Goal: Complete application form

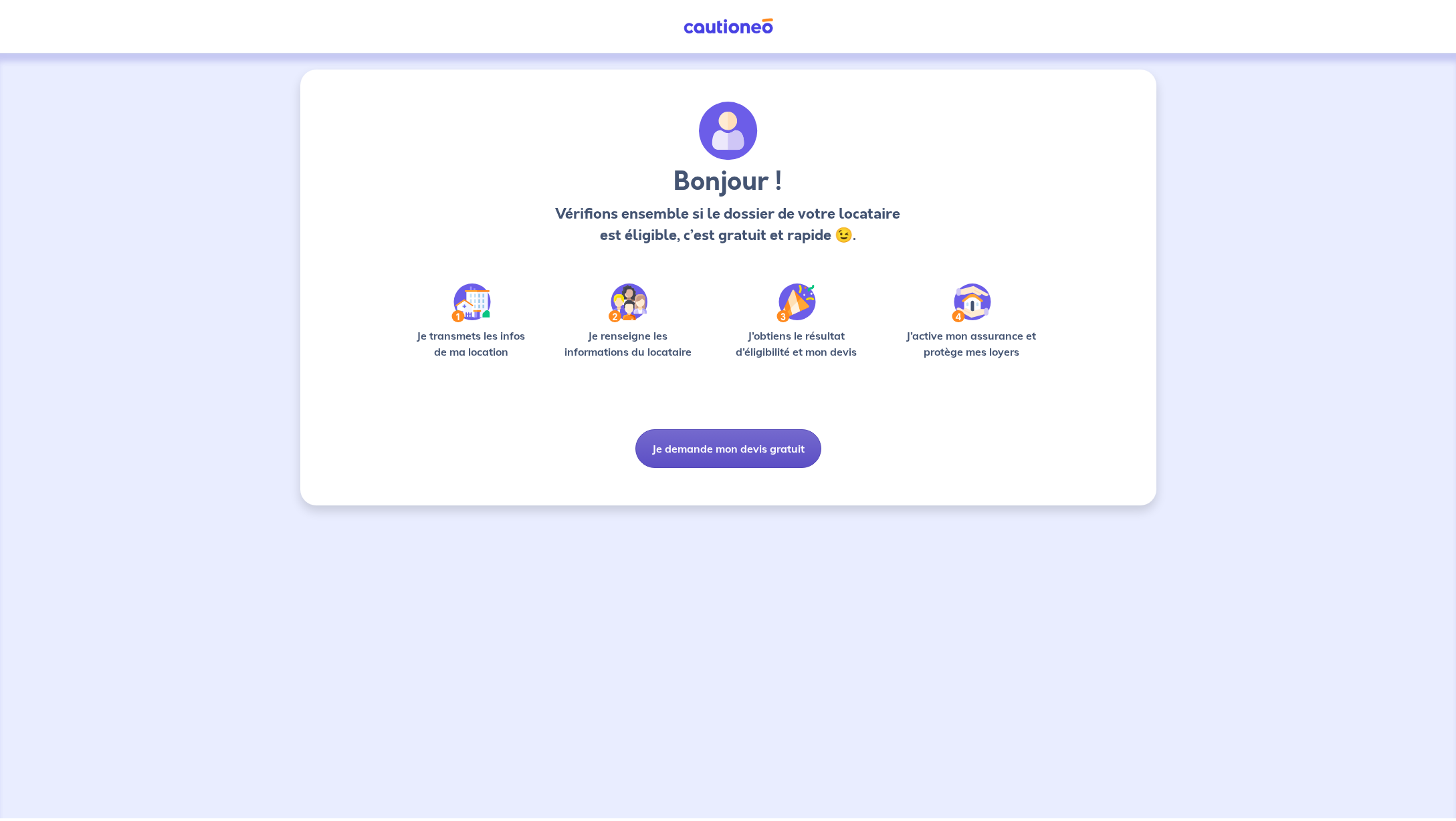
click at [733, 458] on button "Je demande mon devis gratuit" at bounding box center [728, 448] width 186 height 38
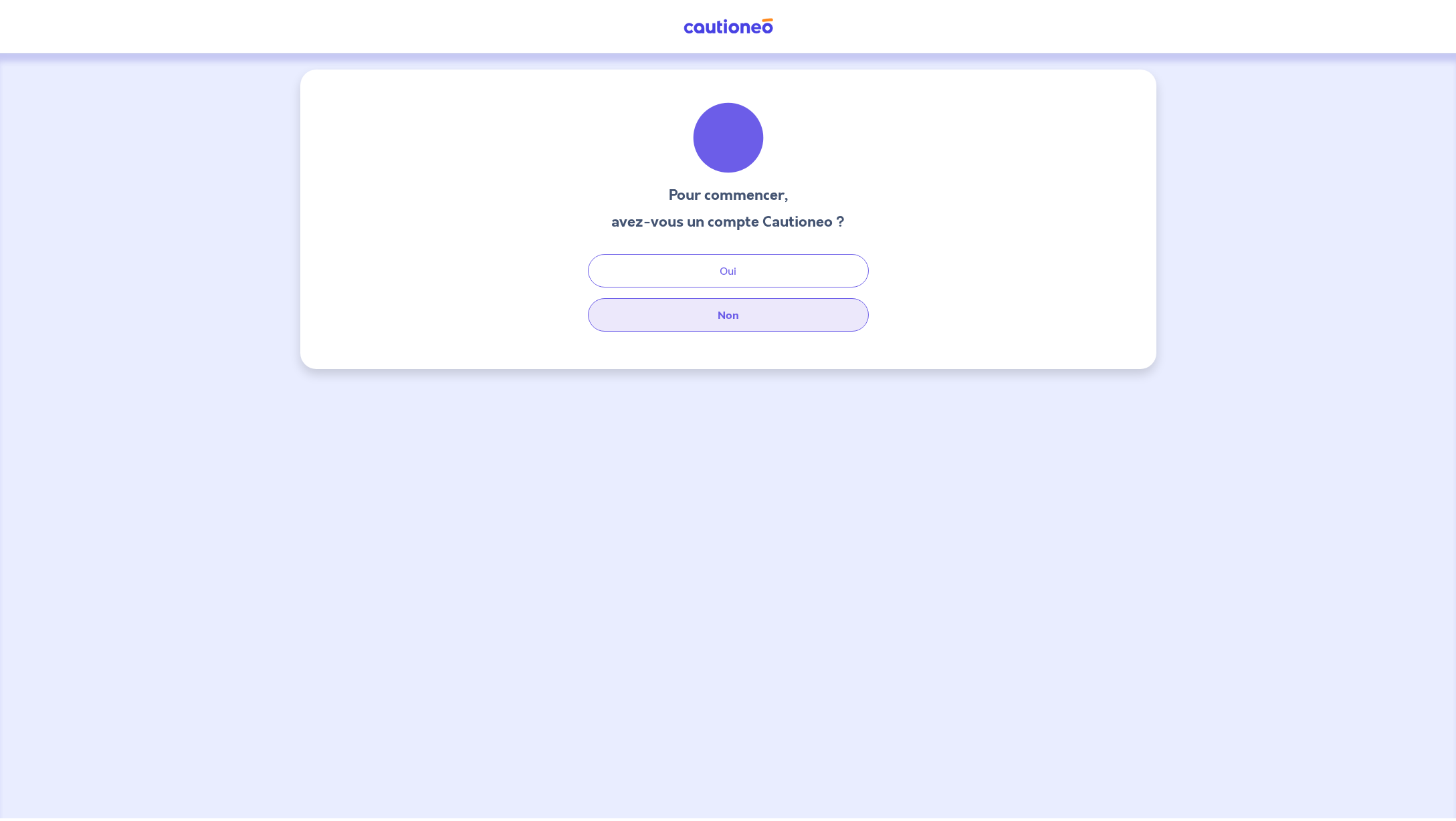
click at [722, 321] on button "Non" at bounding box center [728, 314] width 281 height 33
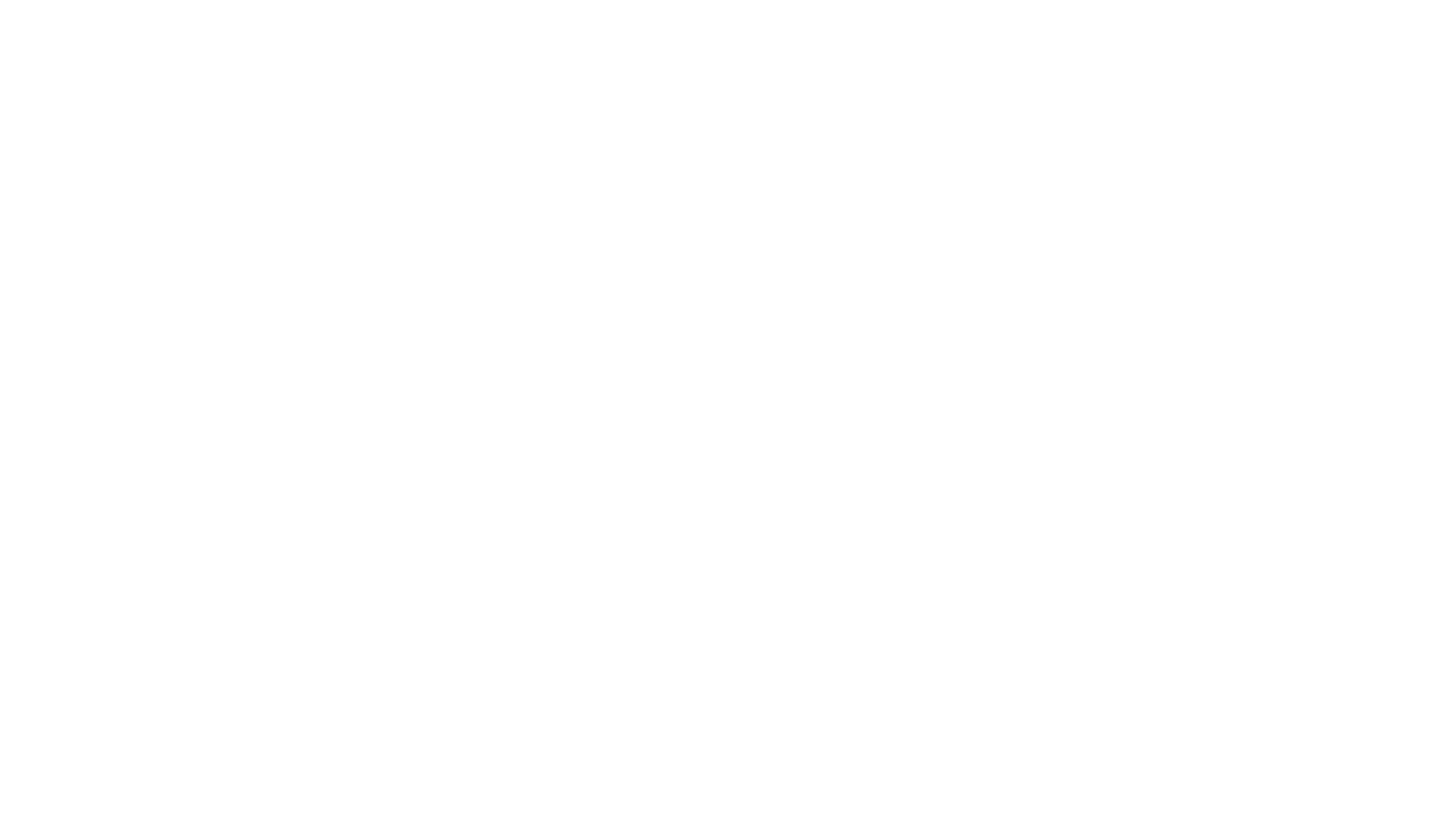
select select "FR"
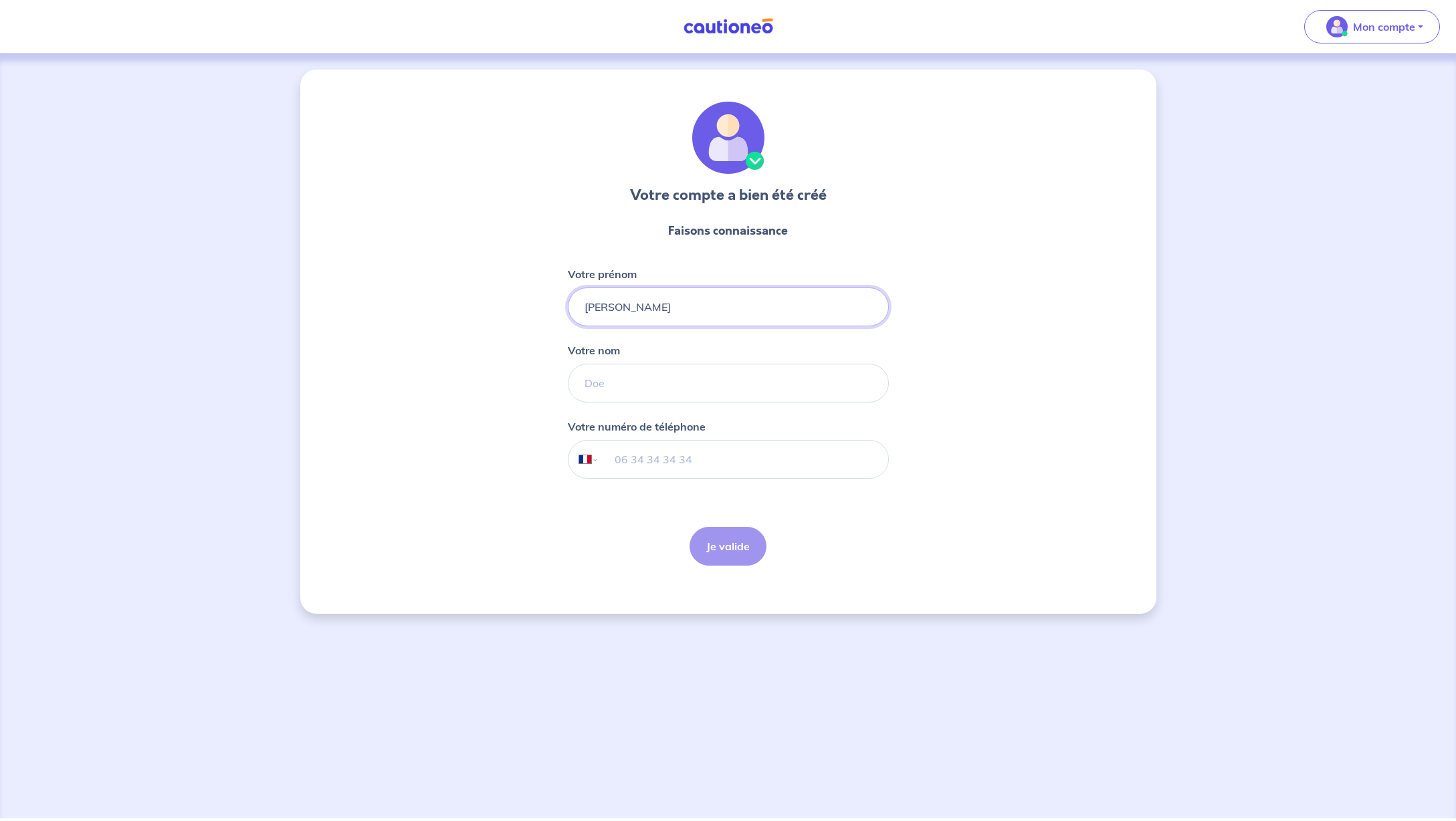
type input "[PERSON_NAME]"
type input "Bouyer"
click at [646, 459] on input "tel" at bounding box center [742, 459] width 289 height 38
type input "06 89 16 95 70"
click at [724, 543] on button "Je valide" at bounding box center [728, 546] width 77 height 38
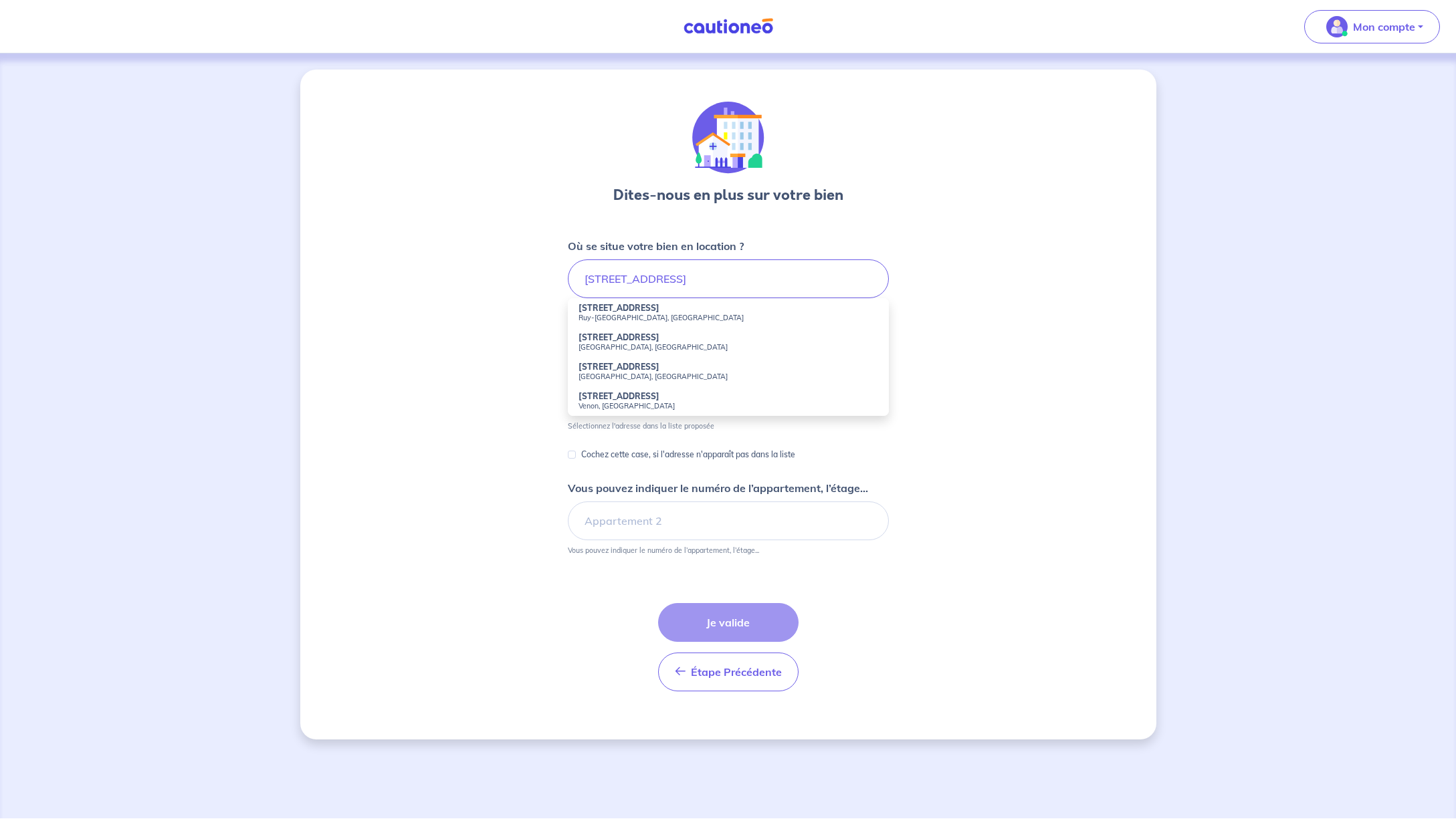
drag, startPoint x: 699, startPoint y: 294, endPoint x: 640, endPoint y: 317, distance: 63.3
click at [640, 317] on small "Ruy-[GEOGRAPHIC_DATA], [GEOGRAPHIC_DATA]" at bounding box center [728, 317] width 299 height 9
type input "[STREET_ADDRESS]"
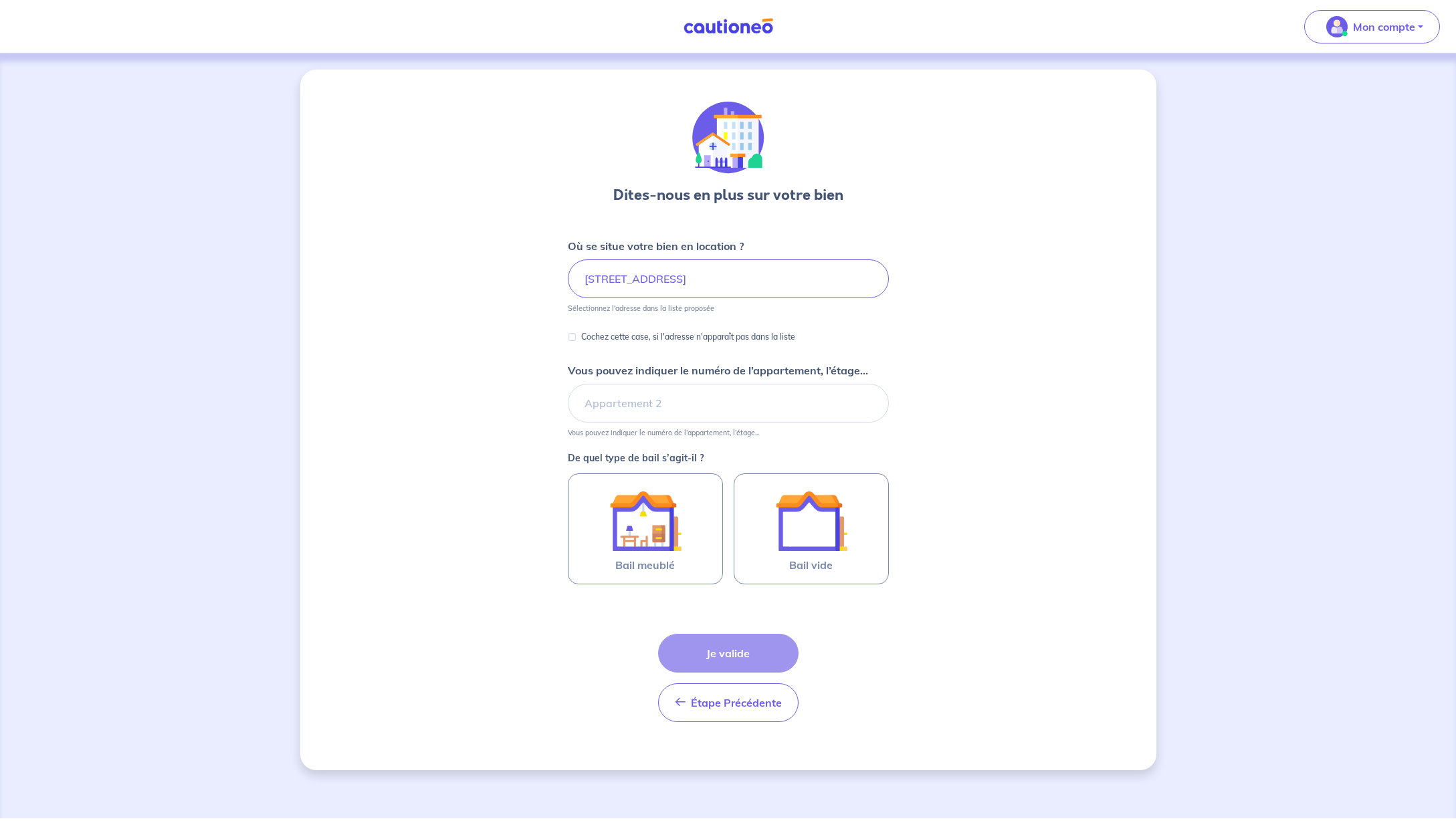
click at [629, 309] on p "Sélectionnez l'adresse dans la liste proposée" at bounding box center [640, 308] width 146 height 9
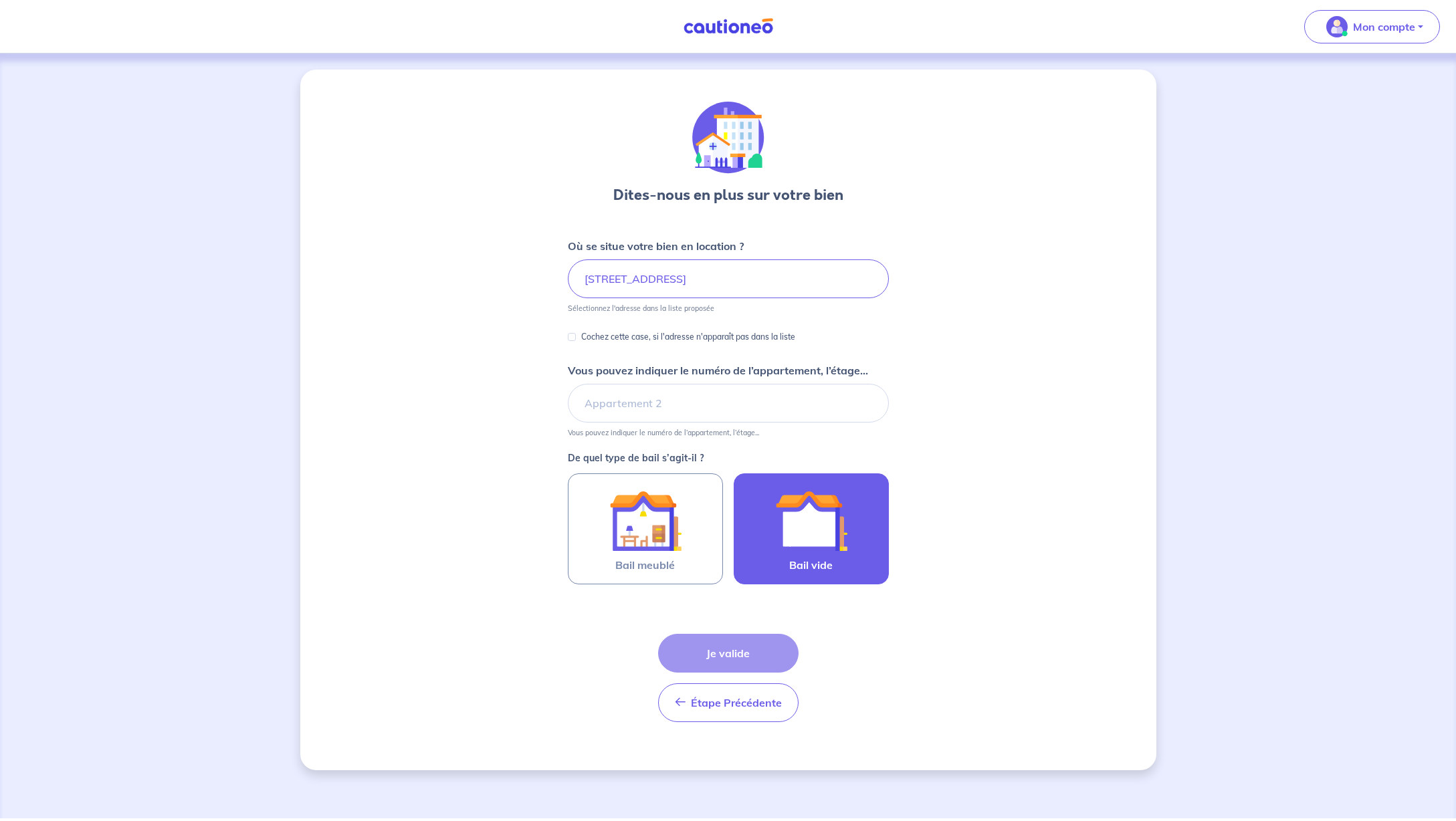
click at [819, 531] on img at bounding box center [811, 520] width 72 height 72
click at [0, 0] on input "Bail vide" at bounding box center [0, 0] width 0 height 0
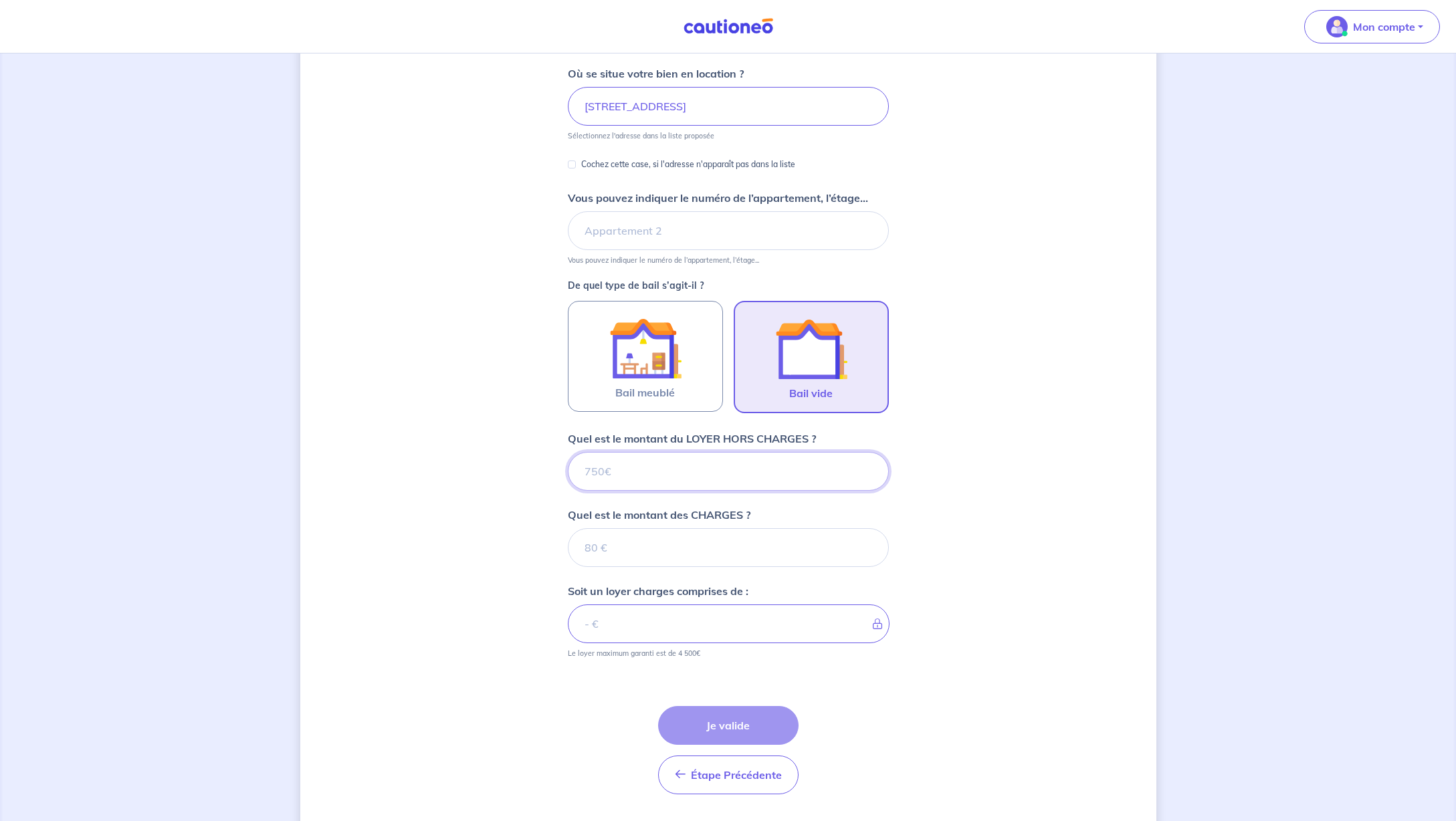
scroll to position [210, 0]
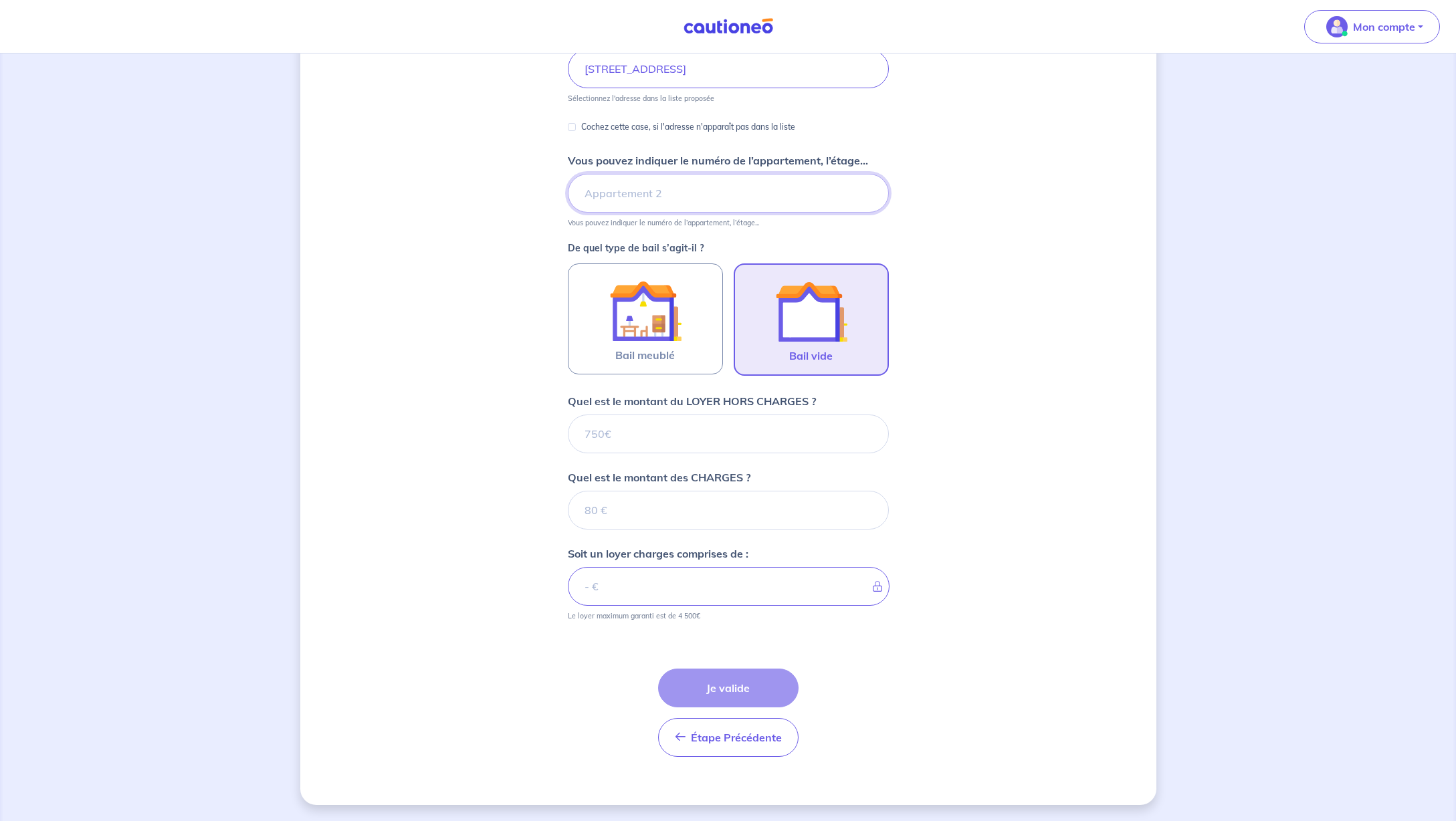
click at [630, 192] on input "Vous pouvez indiquer le numéro de l’appartement, l’étage..." at bounding box center [728, 193] width 321 height 38
type input "RDC"
click at [680, 435] on input "Quel est le montant du LOYER HORS CHARGES ?" at bounding box center [728, 433] width 321 height 38
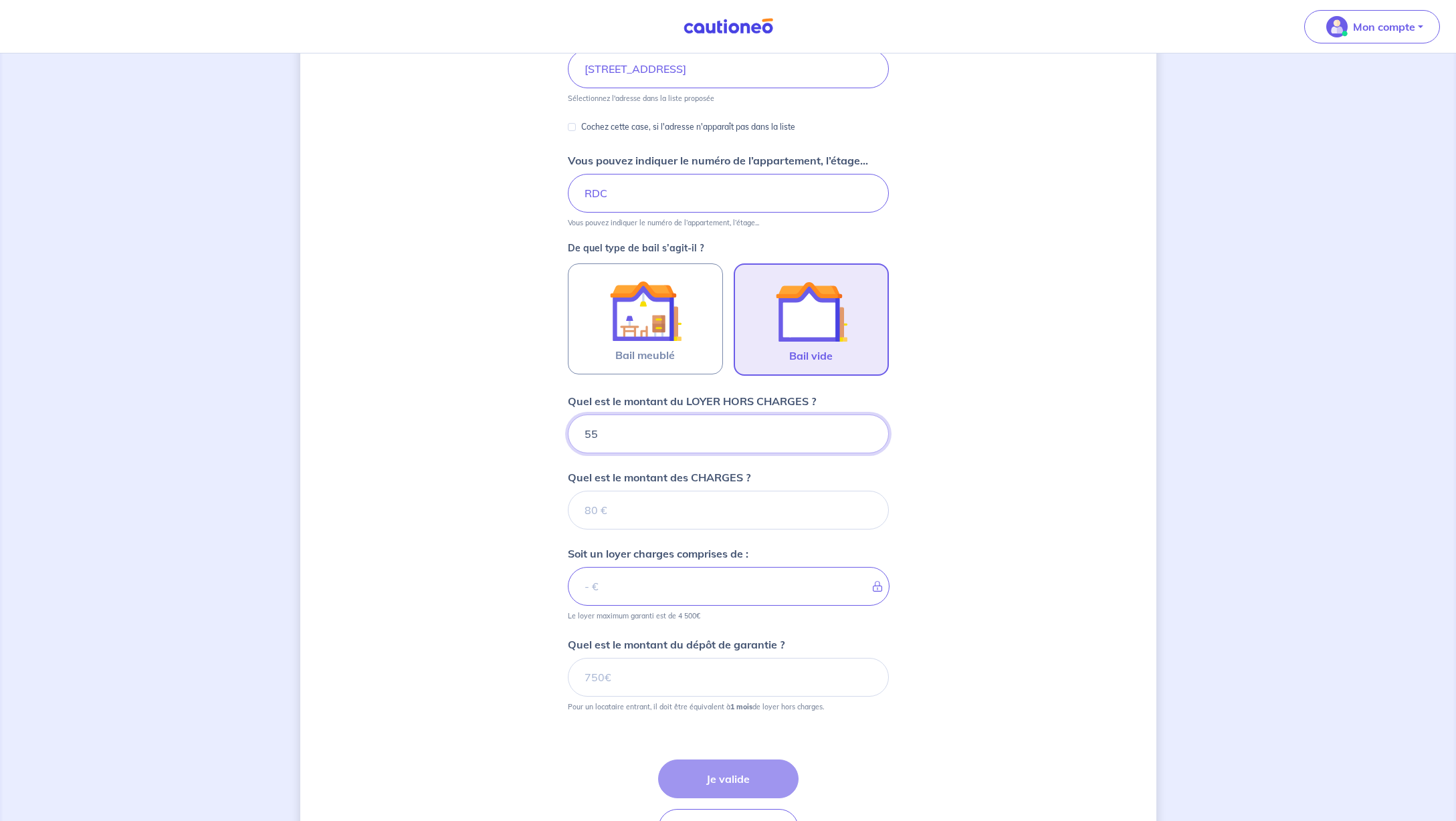
type input "550"
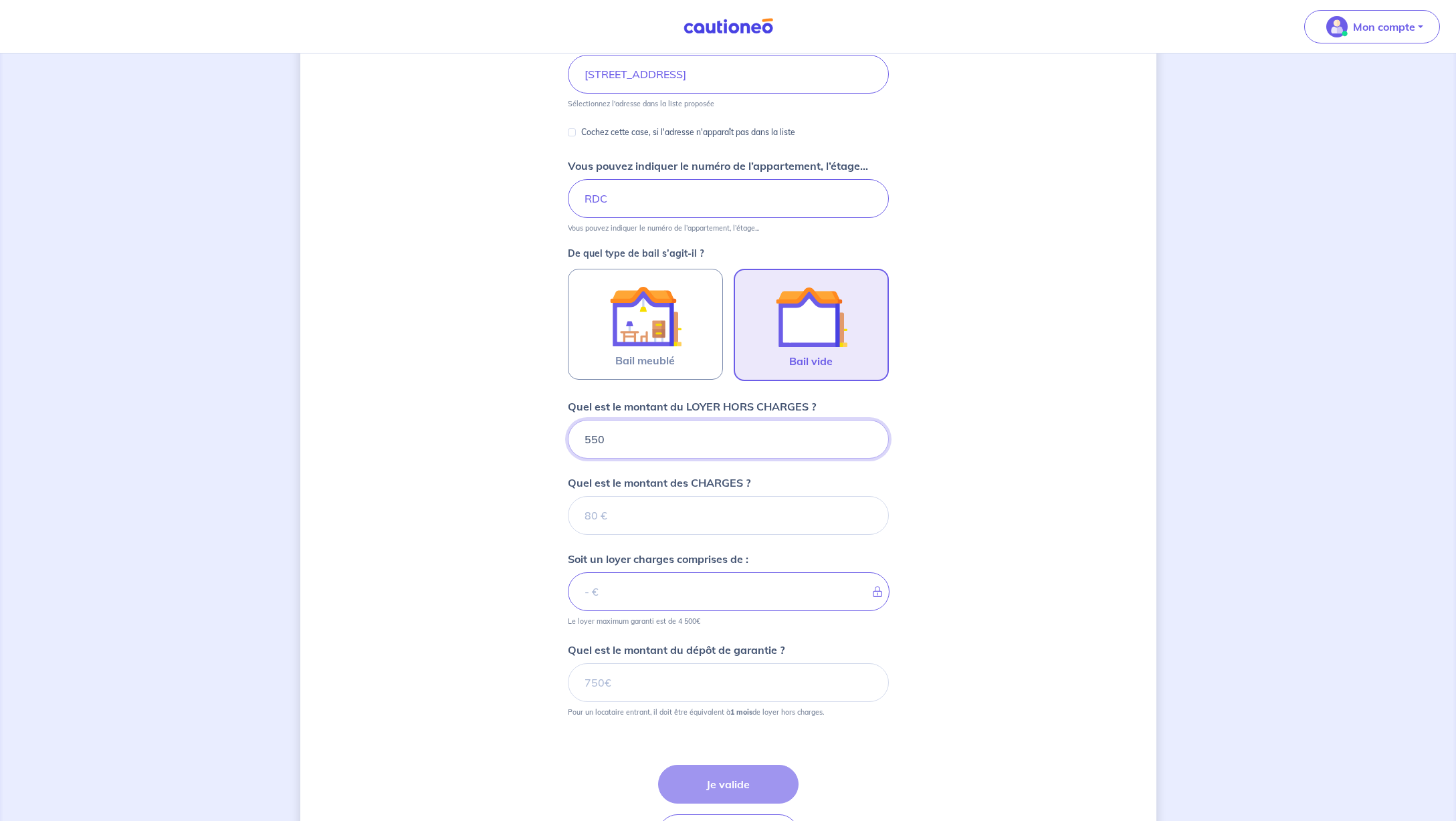
type input "550"
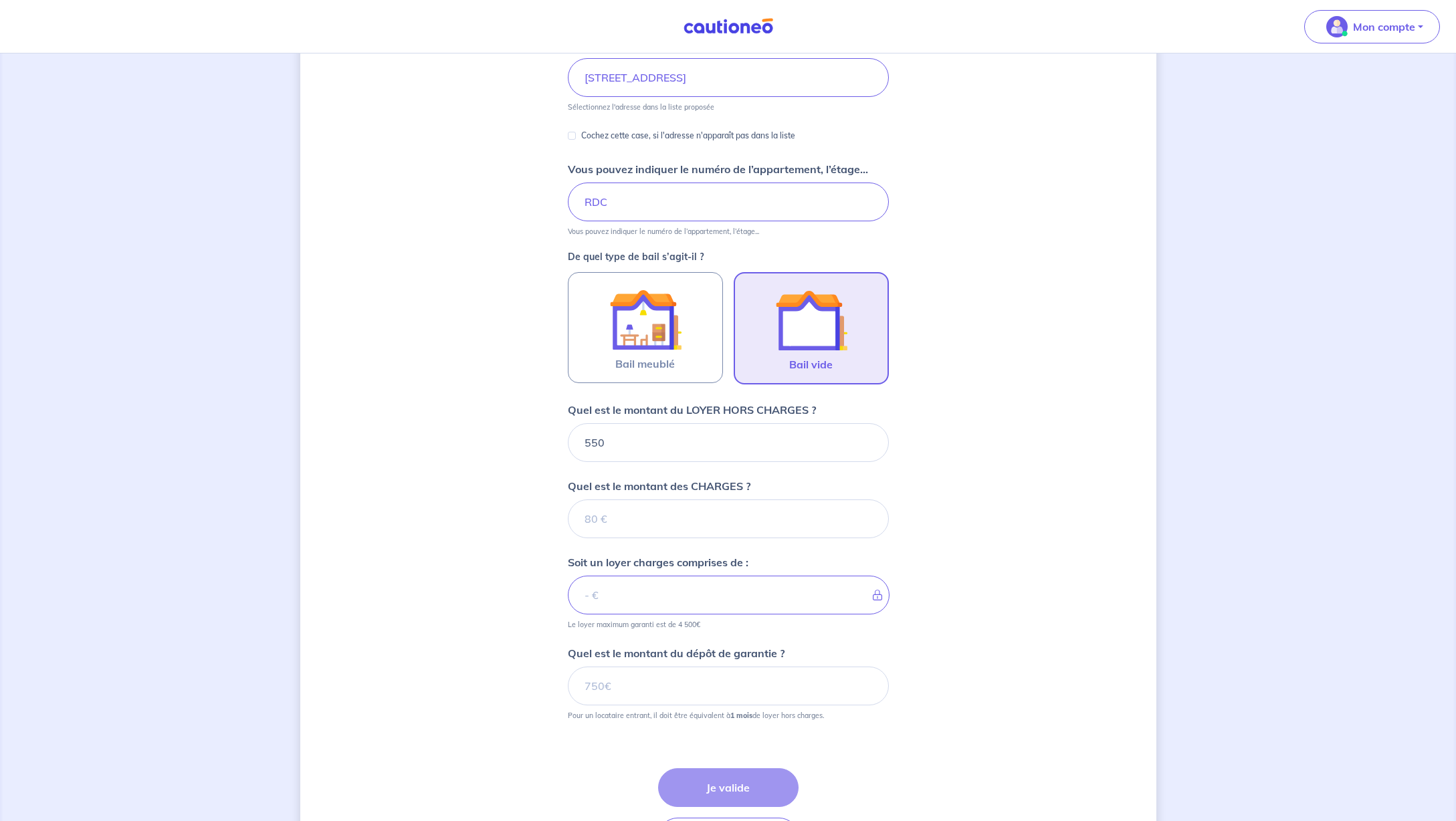
click at [636, 521] on input "Quel est le montant des CHARGES ?" at bounding box center [728, 519] width 321 height 38
click at [612, 507] on input "Quel est le montant des CHARGES ?" at bounding box center [728, 516] width 321 height 38
click at [937, 512] on div "Dites-nous en plus sur votre bien Où se situe votre bien en location ? [STREET_…" at bounding box center [728, 385] width 856 height 1036
drag, startPoint x: 655, startPoint y: 520, endPoint x: 752, endPoint y: 491, distance: 101.2
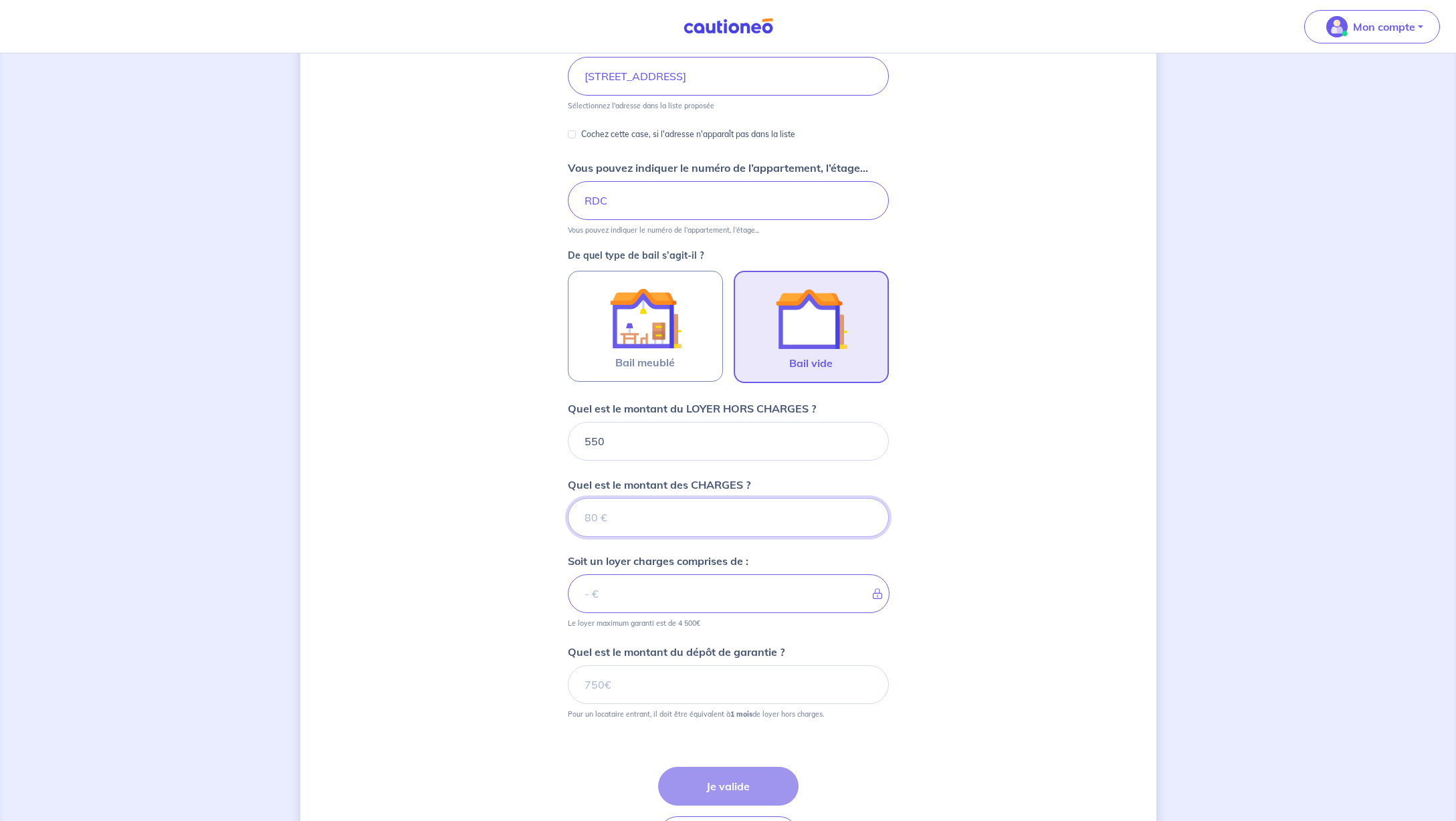
click at [655, 520] on input "Quel est le montant des CHARGES ?" at bounding box center [728, 517] width 321 height 38
type input "0.01"
click at [865, 512] on input "0.01" at bounding box center [728, 517] width 321 height 38
type input "550.01"
type input "0"
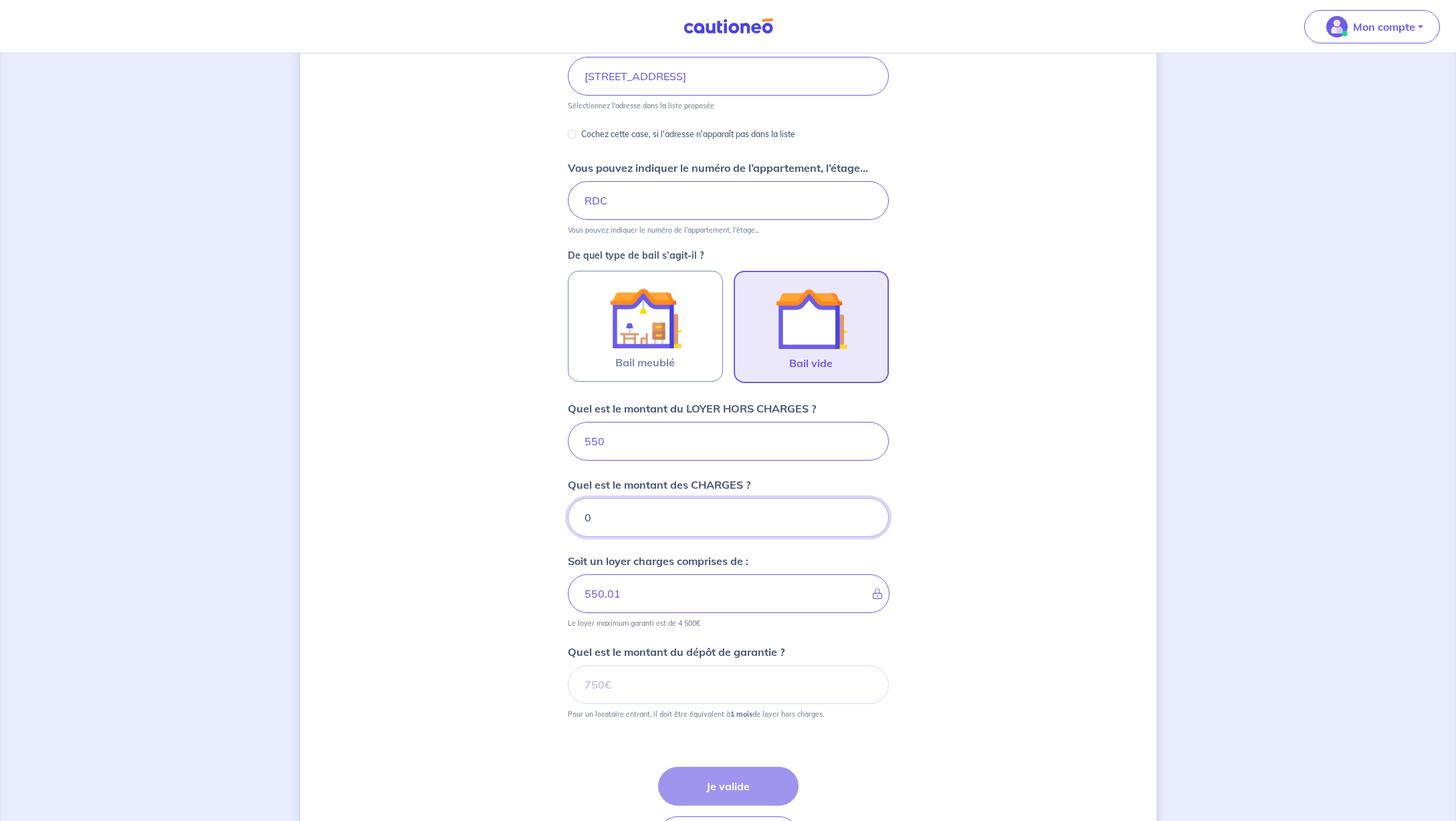
click at [866, 522] on input "0" at bounding box center [728, 517] width 321 height 38
type input "550"
drag, startPoint x: 916, startPoint y: 542, endPoint x: 924, endPoint y: 537, distance: 9.4
click at [916, 542] on div "Dites-nous en plus sur votre bien Où se situe votre bien en location ? [STREET_…" at bounding box center [728, 385] width 856 height 1036
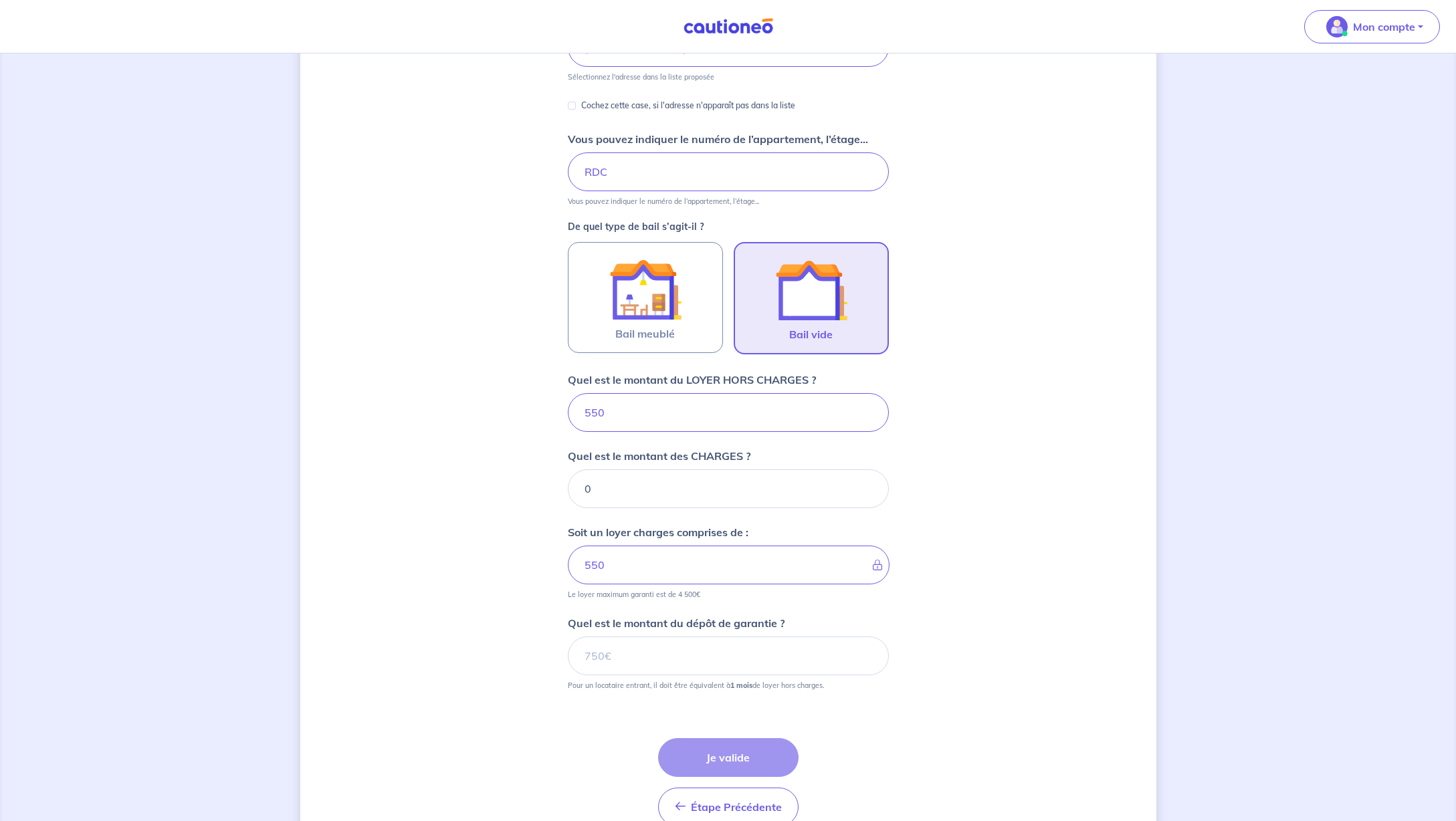
scroll to position [237, 0]
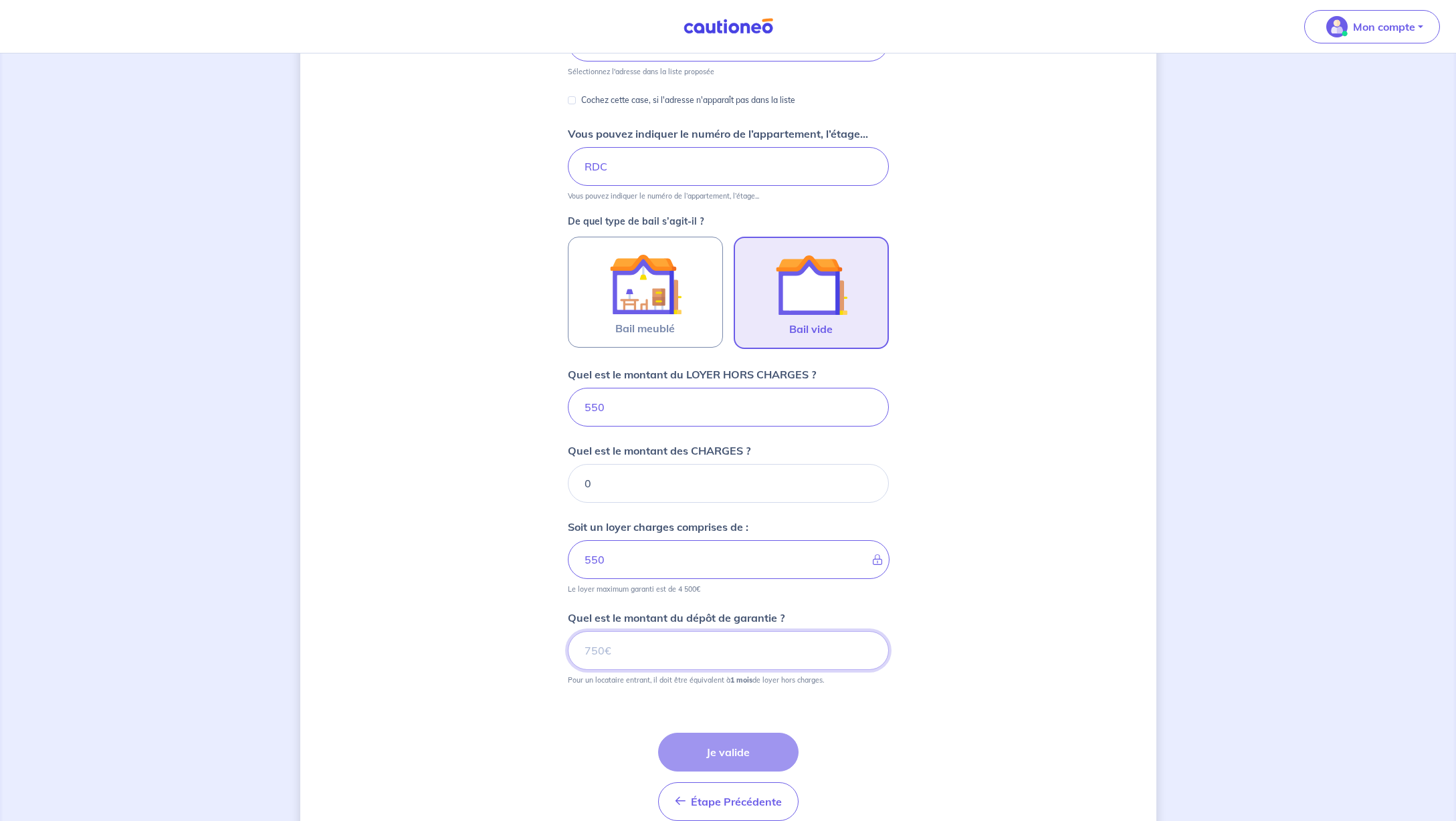
click at [776, 653] on input "Quel est le montant du dépôt de garantie ?" at bounding box center [728, 650] width 321 height 38
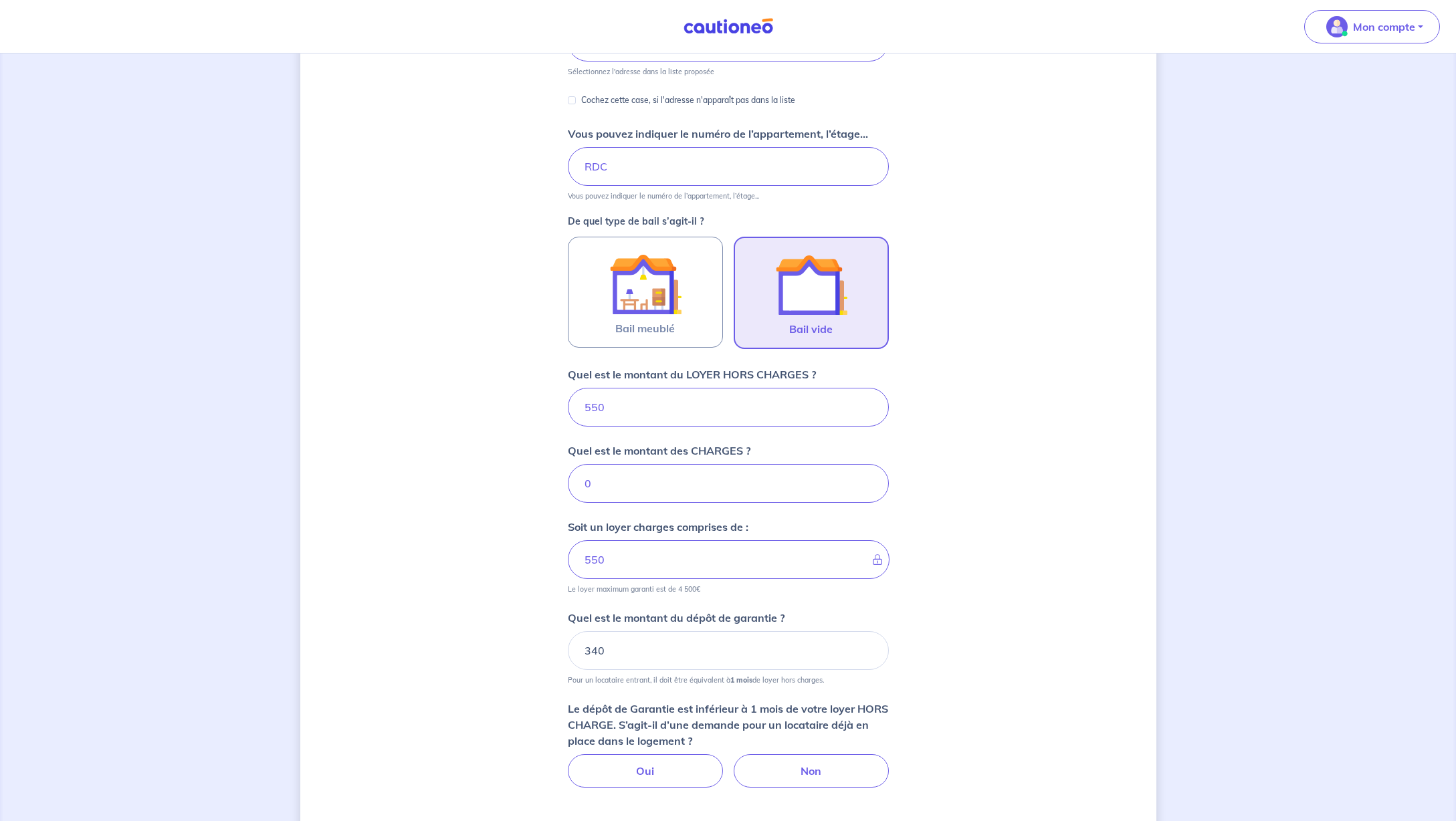
click at [1025, 657] on div "Dites-nous en plus sur votre bien Où se situe votre bien en location ? [STREET_…" at bounding box center [728, 403] width 856 height 1139
drag, startPoint x: 618, startPoint y: 651, endPoint x: 552, endPoint y: 651, distance: 66.0
click at [552, 651] on div "Dites-nous en plus sur votre bien Où se situe votre bien en location ? [STREET_…" at bounding box center [728, 403] width 856 height 1139
type input "320"
click at [945, 679] on div "Dites-nous en plus sur votre bien Où se situe votre bien en location ? [STREET_…" at bounding box center [728, 403] width 856 height 1139
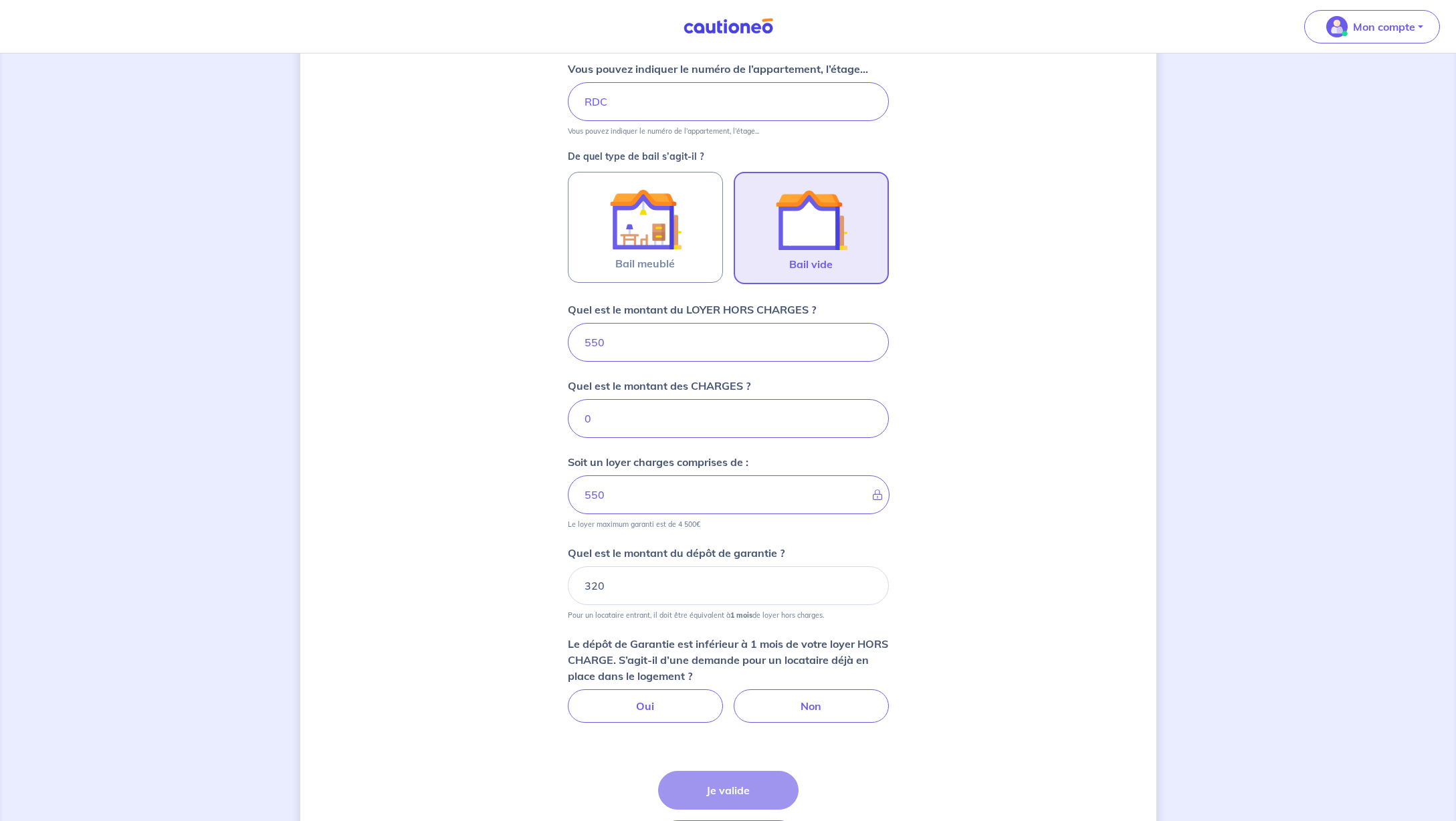
scroll to position [303, 0]
click at [655, 709] on label "Oui" at bounding box center [645, 704] width 155 height 33
click at [724, 696] on input "Oui" at bounding box center [728, 692] width 9 height 9
radio input "true"
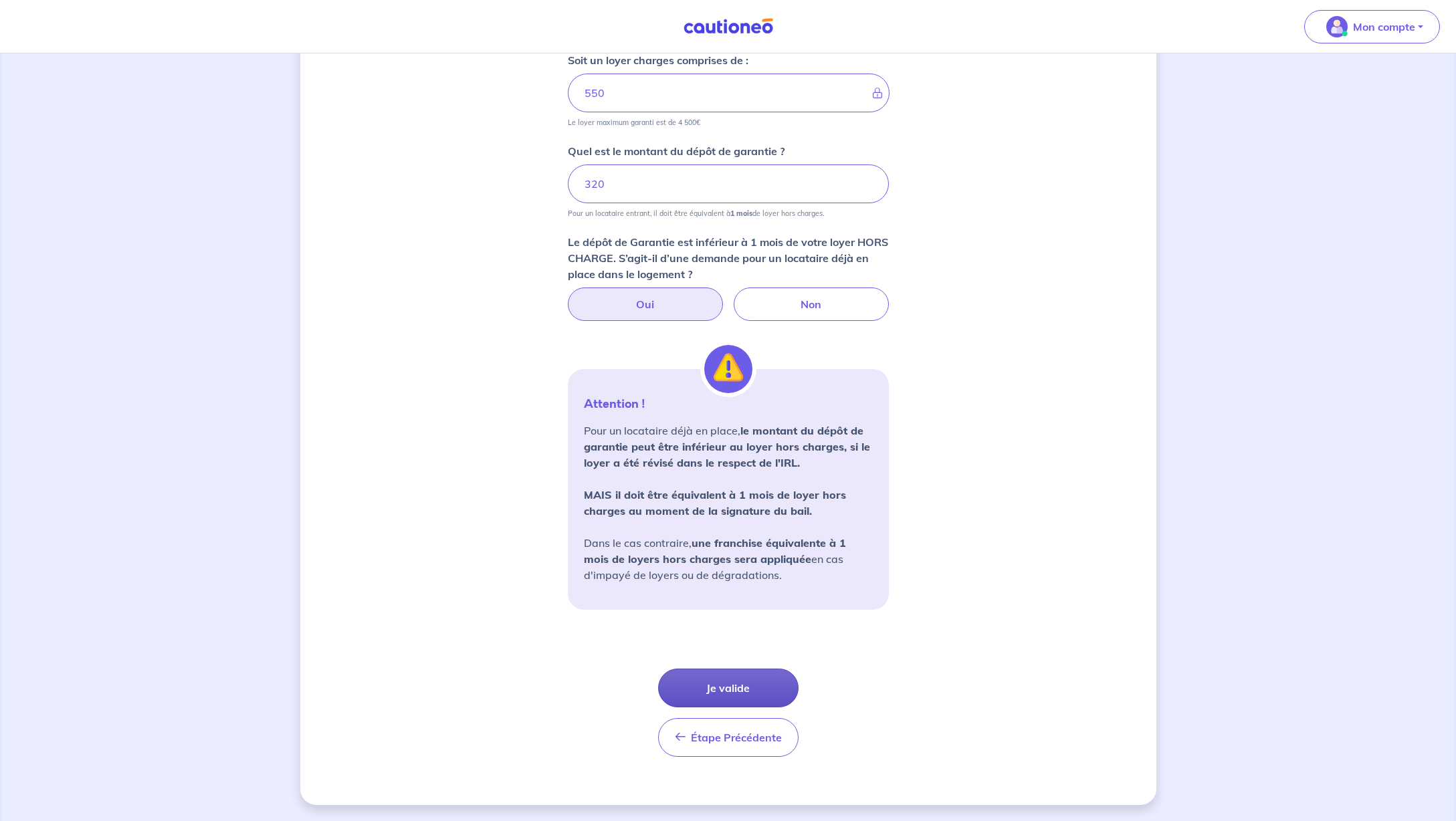
scroll to position [703, 0]
click at [732, 695] on button "Je valide" at bounding box center [728, 688] width 140 height 38
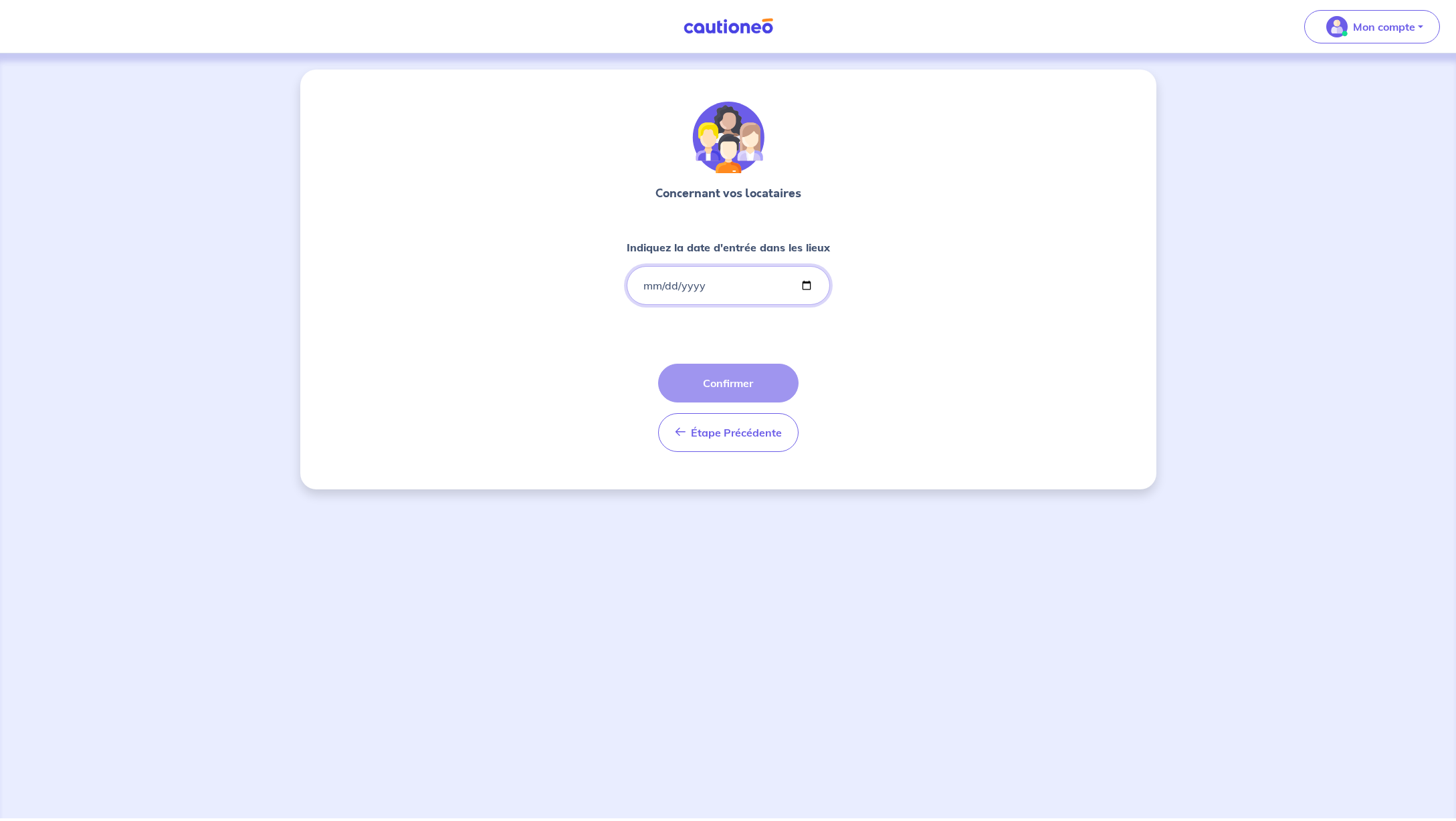
click at [672, 285] on input "Indiquez la date d'entrée dans les lieux" at bounding box center [728, 285] width 203 height 38
click at [649, 284] on input "Indiquez la date d'entrée dans les lieux" at bounding box center [728, 285] width 203 height 38
click at [666, 282] on input "Indiquez la date d'entrée dans les lieux" at bounding box center [728, 285] width 203 height 38
click at [694, 284] on input "Indiquez la date d'entrée dans les lieux" at bounding box center [728, 285] width 203 height 38
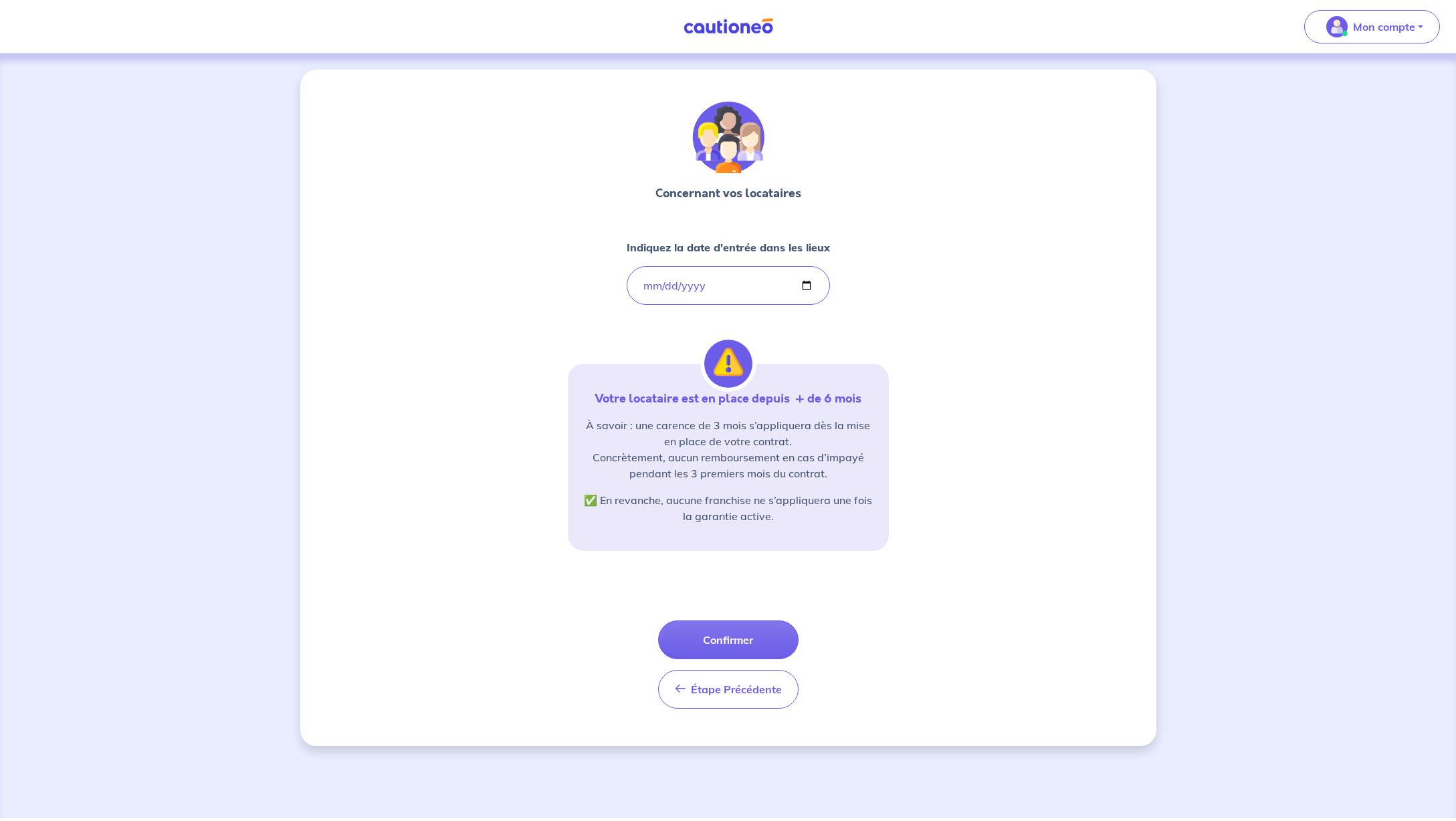
type input "[DATE]"
click at [911, 284] on div "Concernant vos locataires Indiquez la date d'entrée dans les lieux [DATE] Votre…" at bounding box center [728, 408] width 856 height 676
click at [734, 642] on button "Confirmer" at bounding box center [728, 639] width 140 height 38
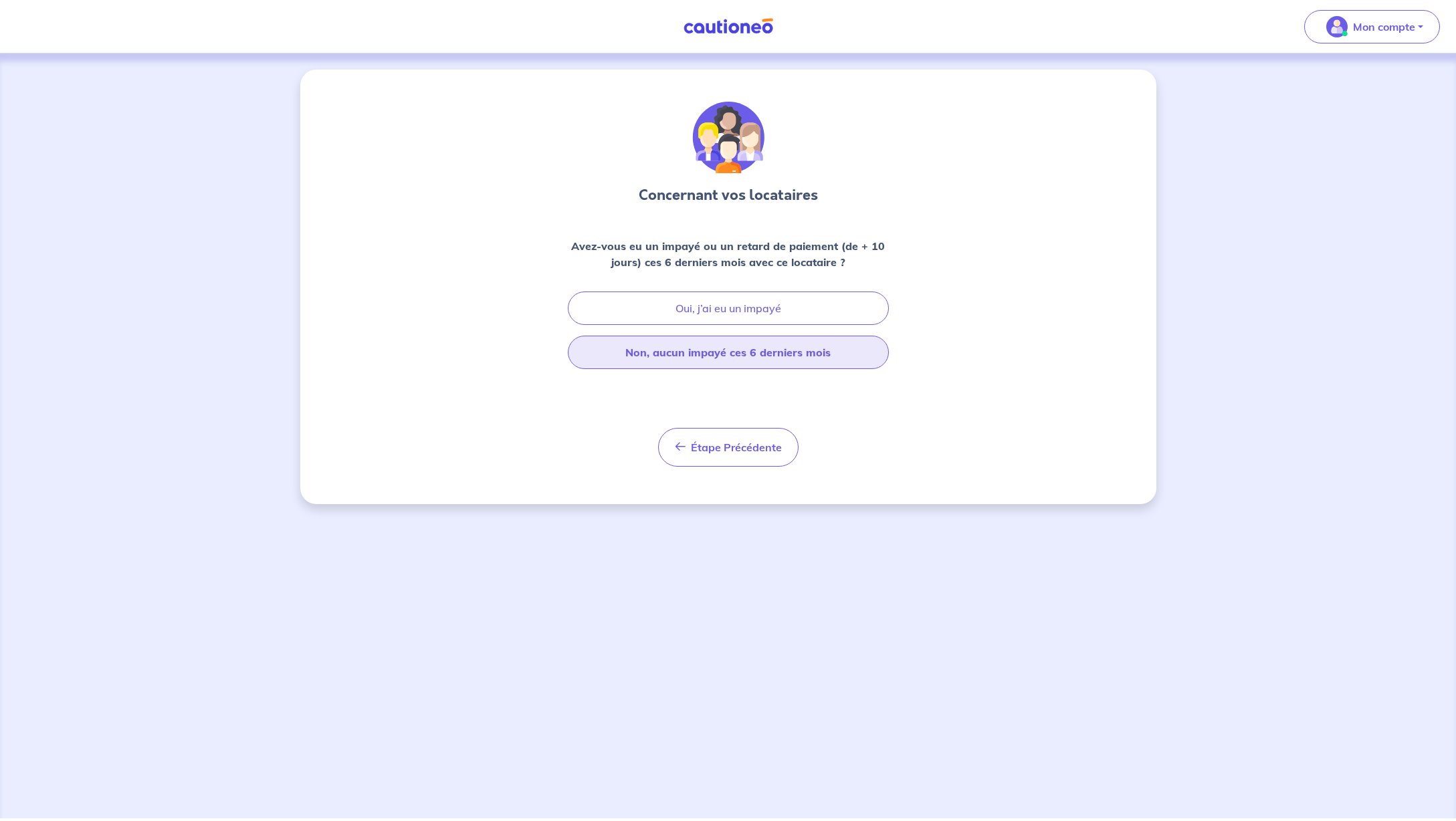
click at [745, 355] on button "Non, aucun impayé ces 6 derniers mois" at bounding box center [728, 352] width 321 height 33
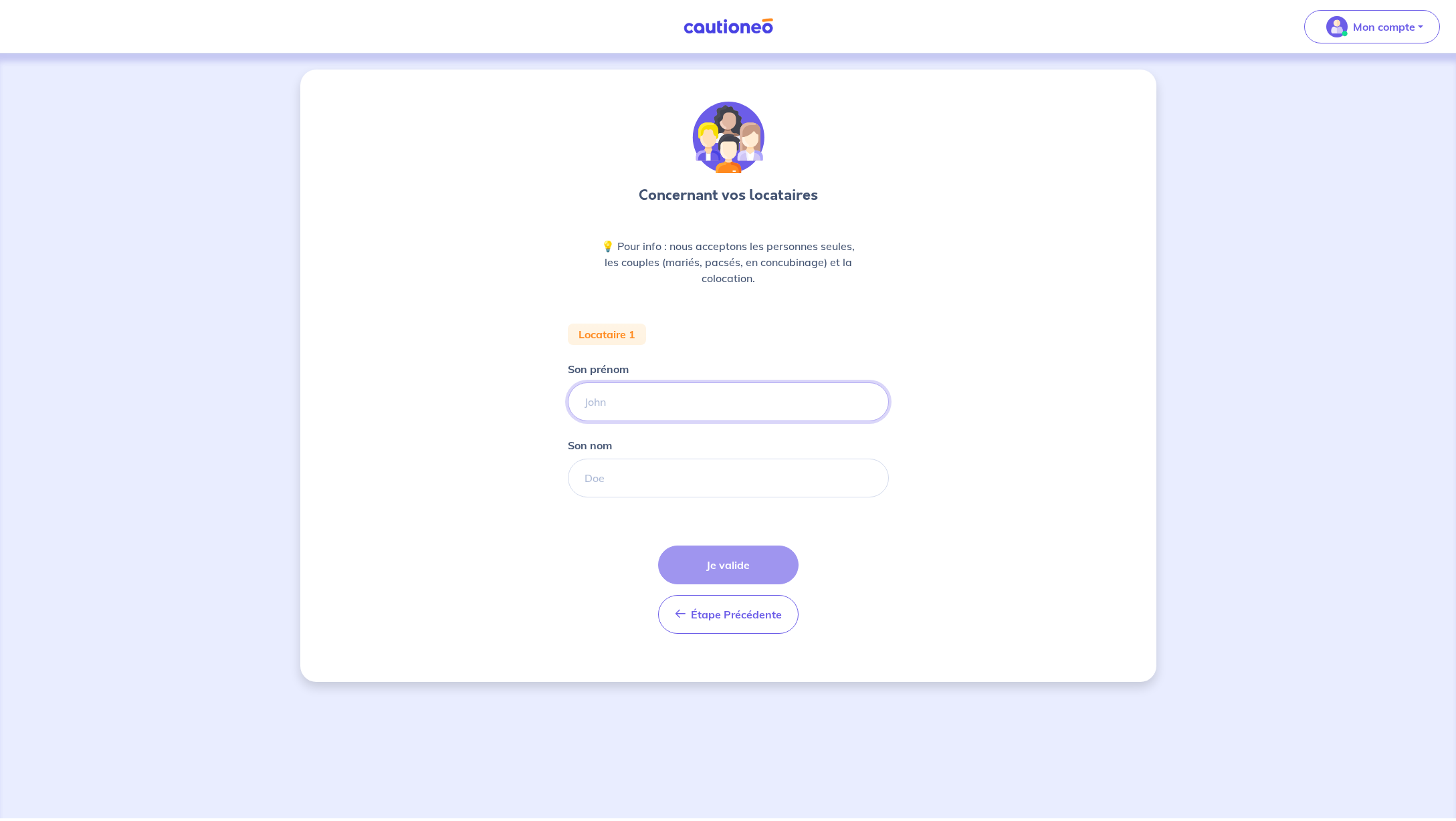
click at [657, 403] on input "Son prénom" at bounding box center [728, 401] width 321 height 38
type input "[PERSON_NAME]"
click at [637, 479] on input "Son nom" at bounding box center [728, 477] width 321 height 38
type input "b"
type input "Bourgey"
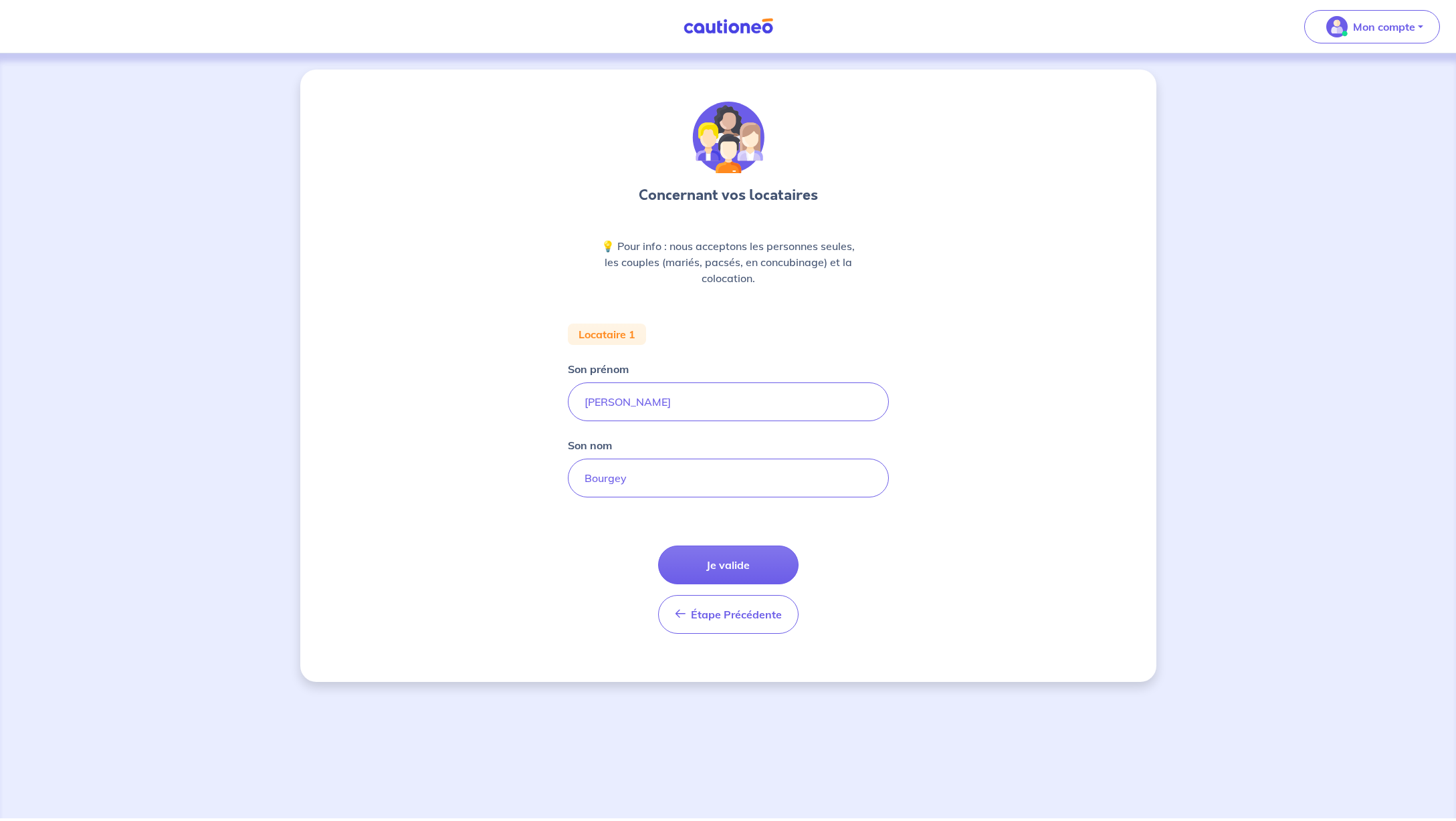
click at [884, 509] on form "Locataire 1 Son prénom [PERSON_NAME] nom [PERSON_NAME] Étape Précédente Précéde…" at bounding box center [728, 484] width 321 height 321
click at [746, 556] on button "Je valide" at bounding box center [728, 564] width 140 height 38
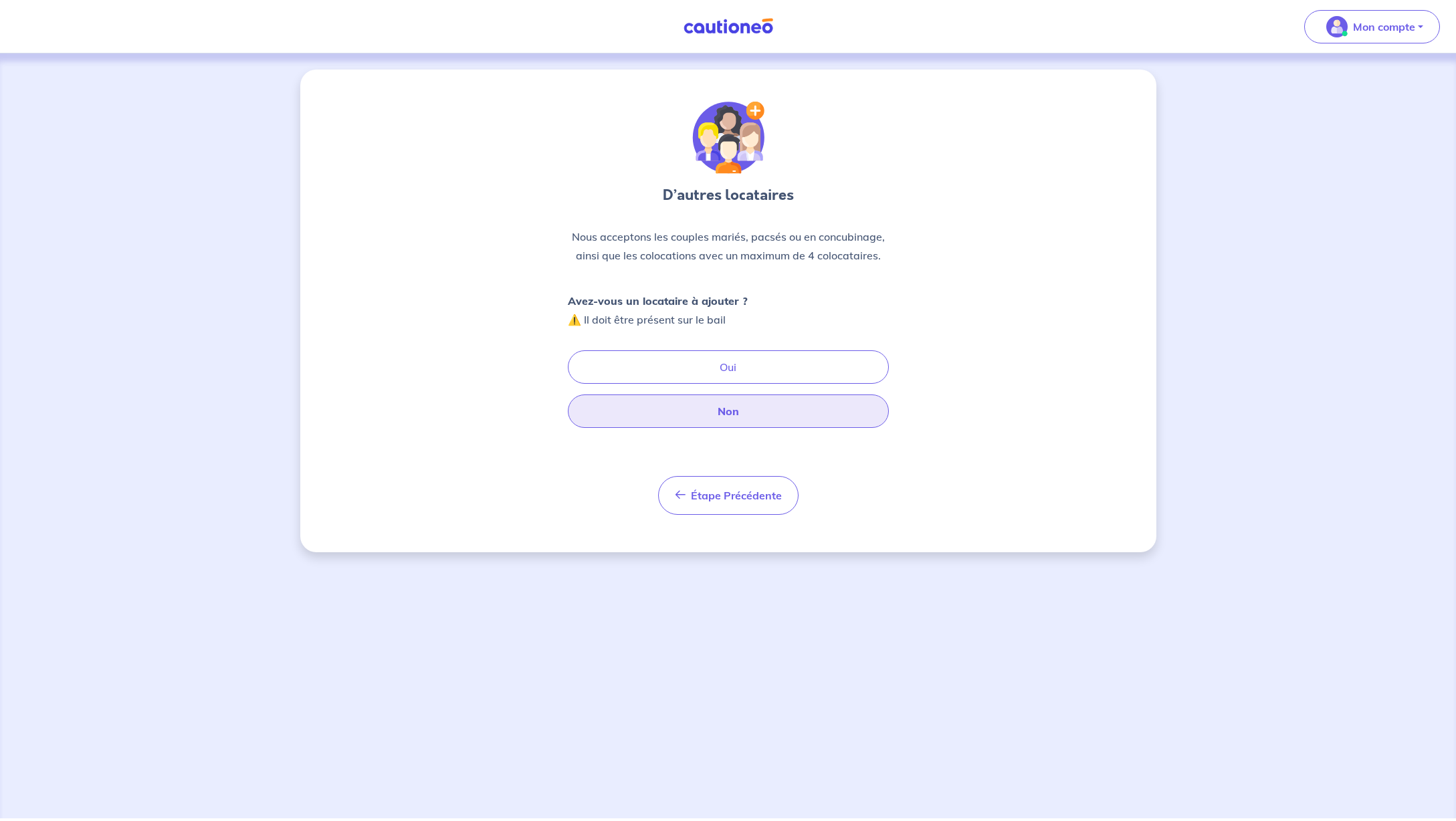
click at [739, 413] on button "Non" at bounding box center [728, 410] width 321 height 33
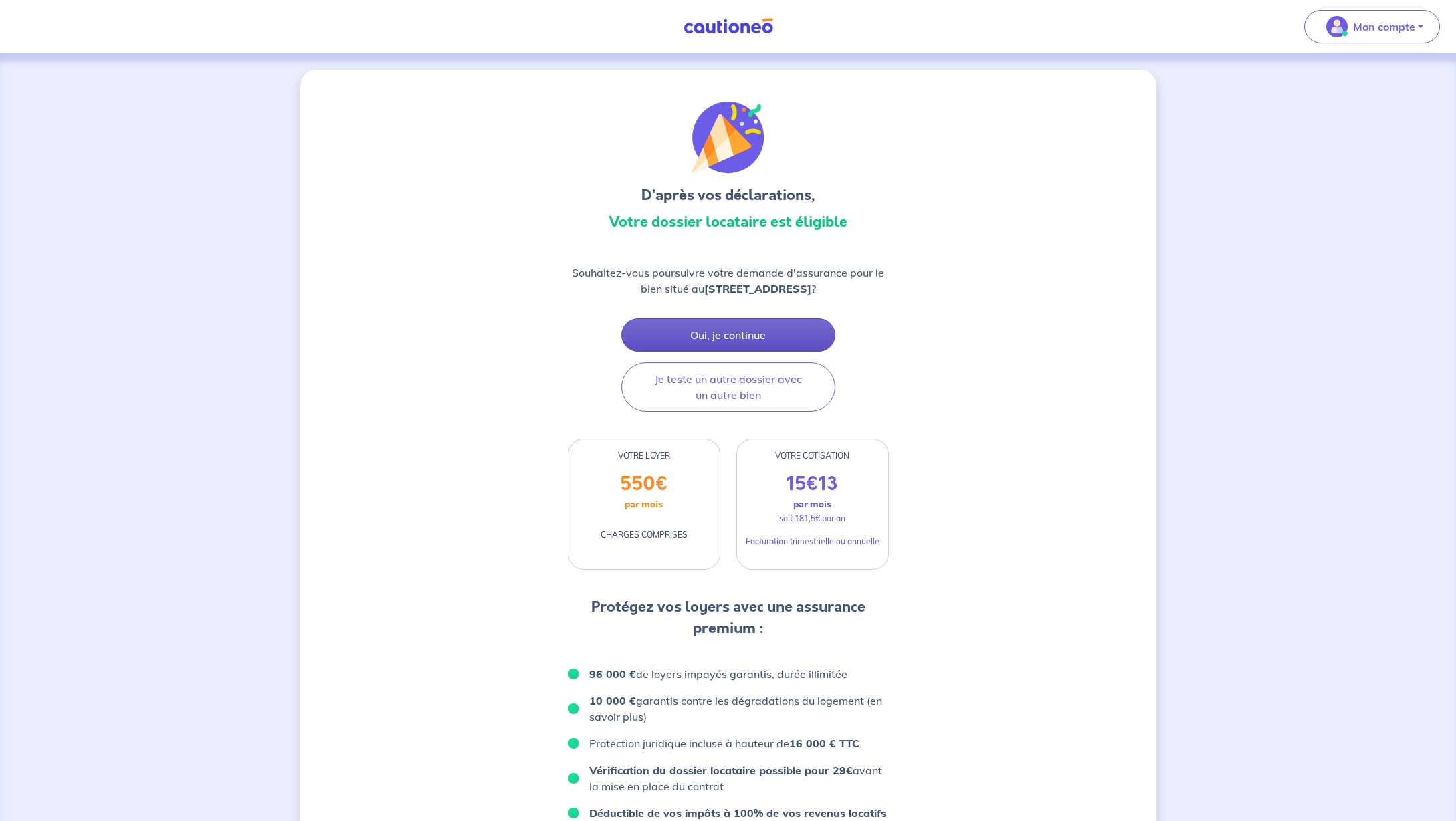
click at [724, 339] on button "Oui, je continue" at bounding box center [728, 334] width 214 height 33
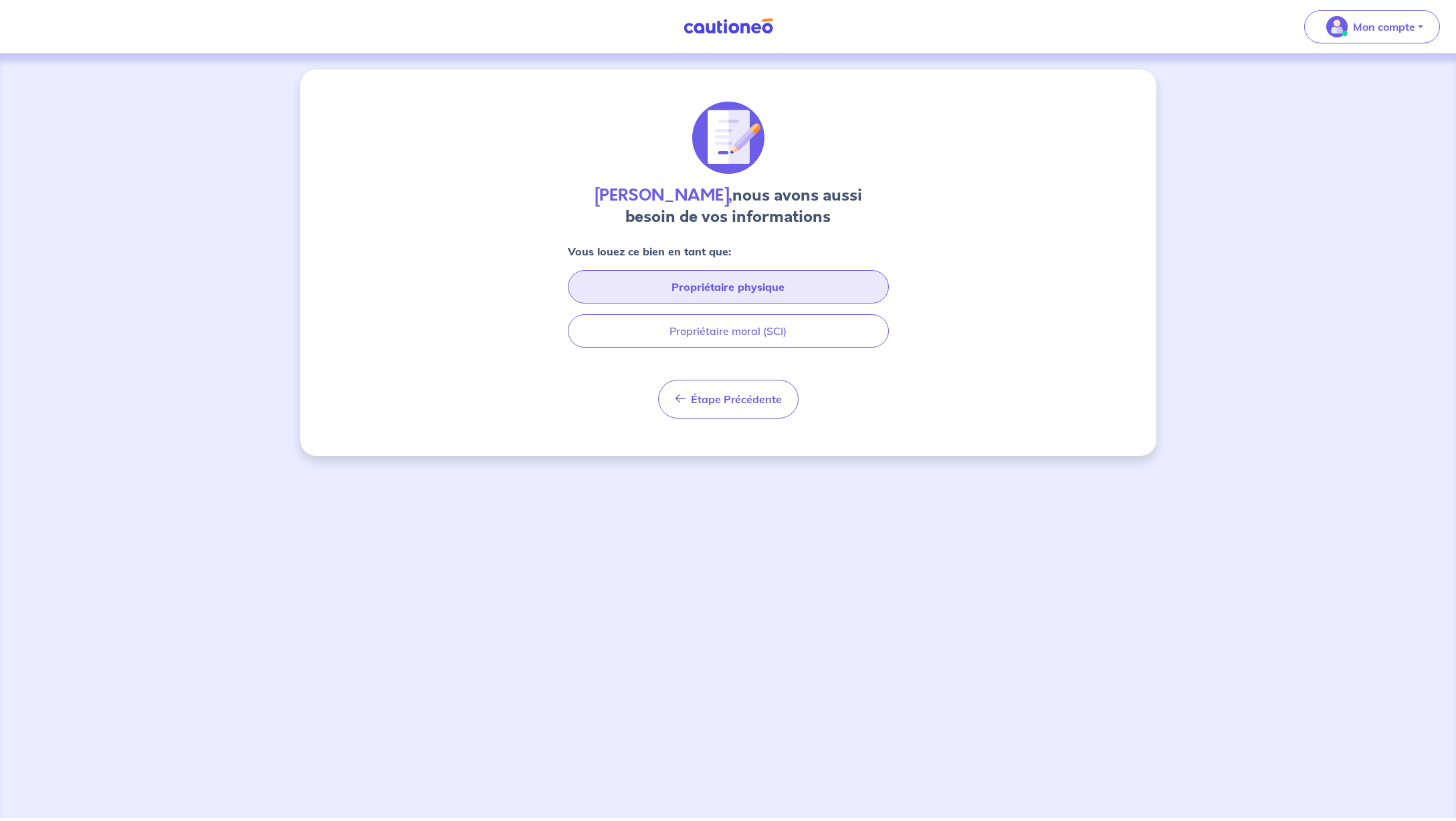
click at [745, 284] on button "Propriétaire physique" at bounding box center [728, 286] width 321 height 33
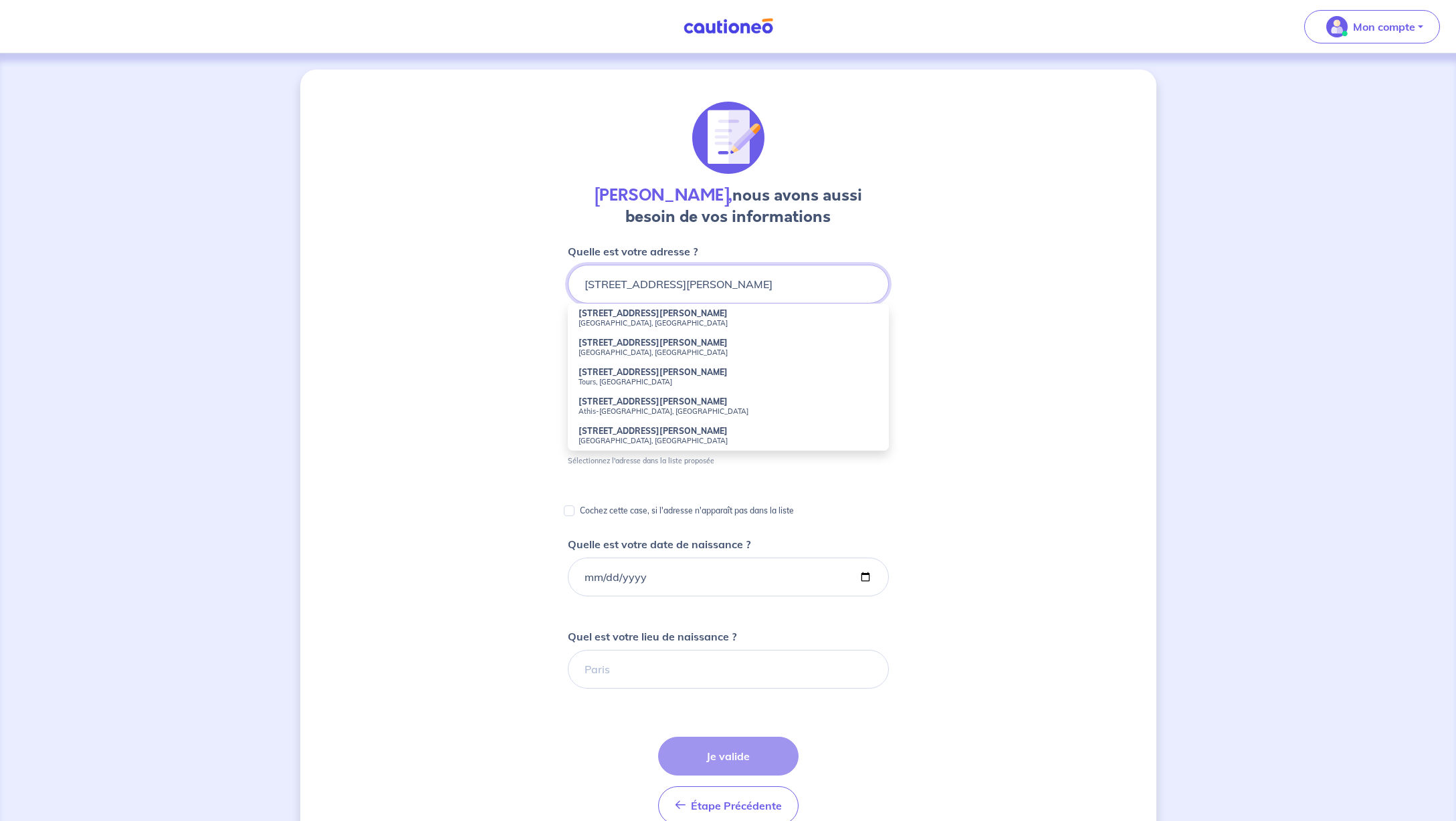
type input "[STREET_ADDRESS][PERSON_NAME]"
click at [1008, 277] on div "[PERSON_NAME], nous avons aussi besoin de vos informations Quelle est votre adr…" at bounding box center [728, 576] width 856 height 1012
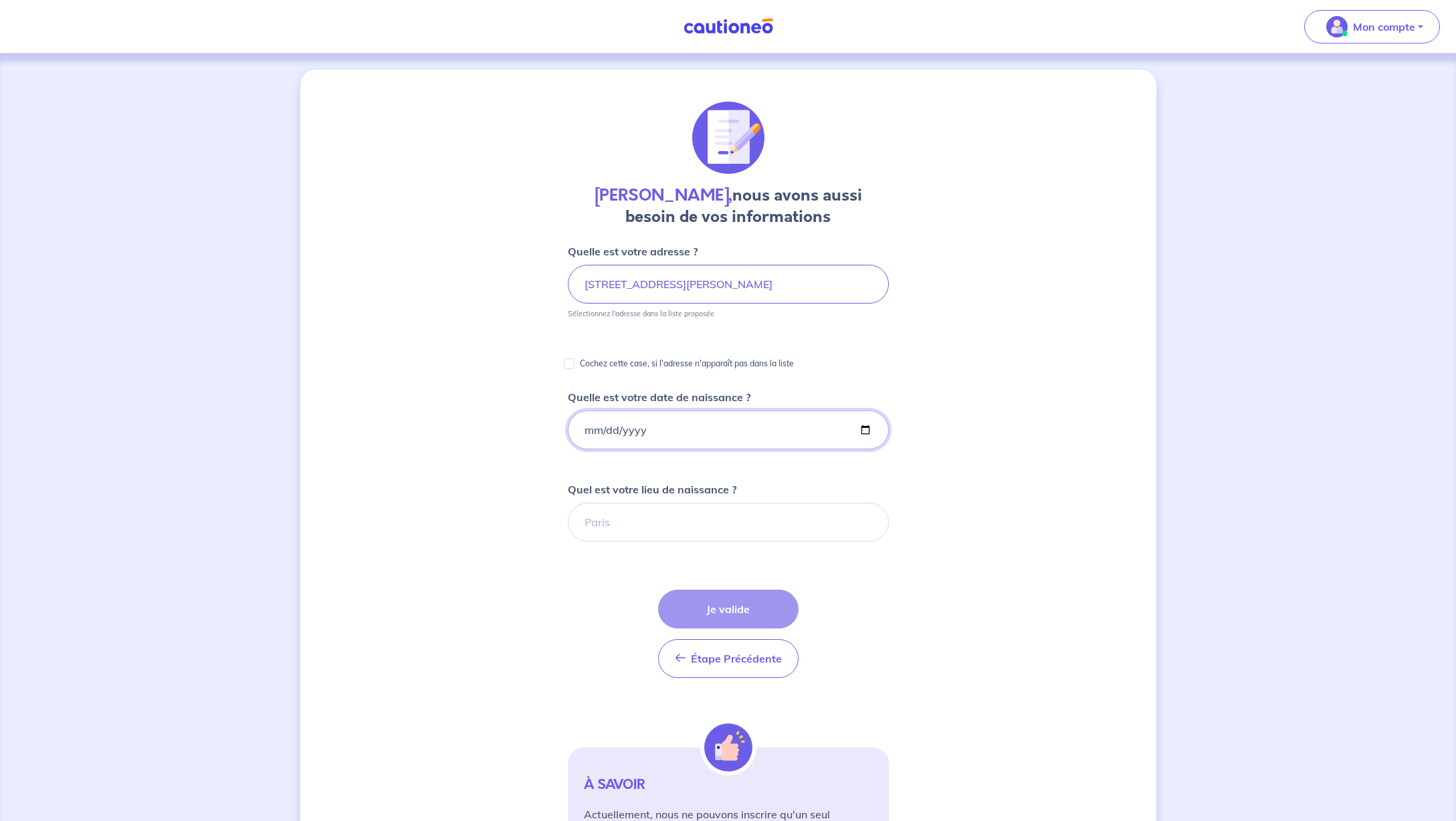
click at [595, 431] on input "Quelle est votre date de naissance ?" at bounding box center [728, 430] width 321 height 38
click at [608, 430] on input "[DATE]" at bounding box center [728, 430] width 321 height 38
click at [632, 428] on input "[DATE]" at bounding box center [728, 430] width 321 height 38
type input "[PHONE_NUMBER]"
type input "[DATE]"
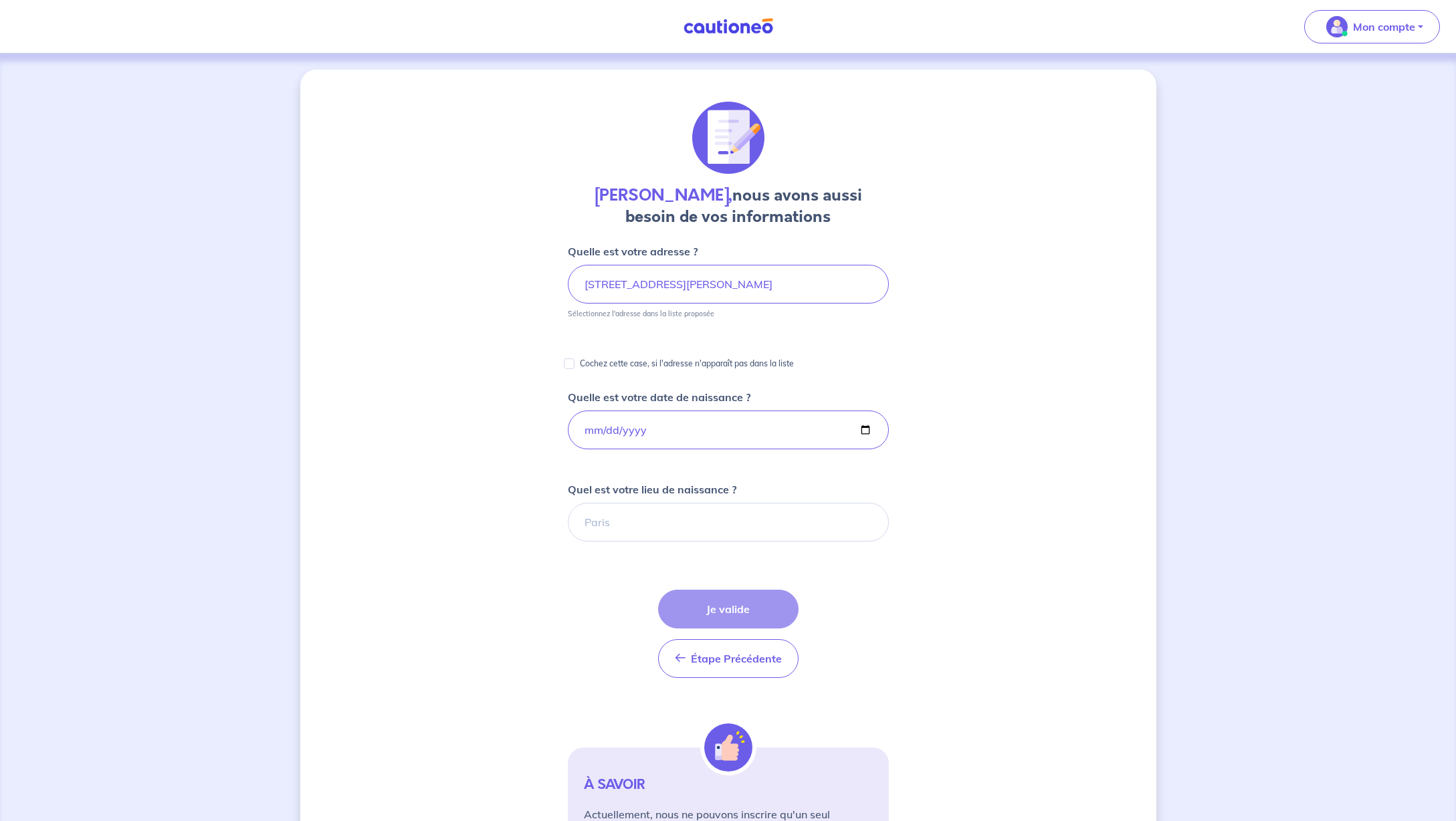
click at [984, 443] on div "[PERSON_NAME], nous avons aussi besoin de vos informations Quelle est votre adr…" at bounding box center [728, 502] width 856 height 865
type input "Montauban"
click at [719, 613] on div "Étape Précédente Précédent Je valide Je valide" at bounding box center [728, 634] width 140 height 88
click at [727, 607] on div "Étape Précédente Précédent Je valide Je valide" at bounding box center [728, 634] width 140 height 88
click at [665, 522] on input "Montauban" at bounding box center [728, 522] width 321 height 38
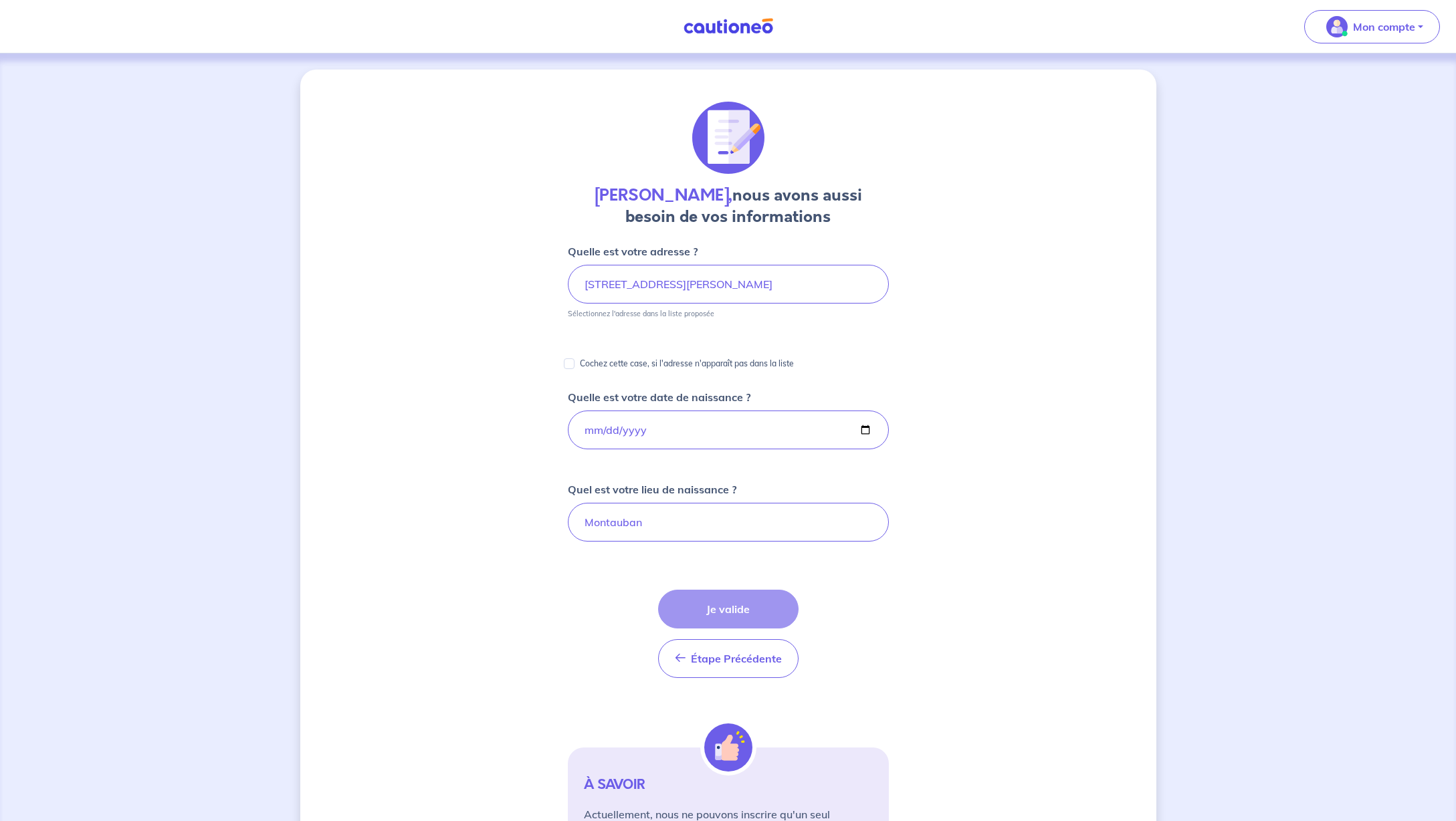
drag, startPoint x: 736, startPoint y: 619, endPoint x: 749, endPoint y: 610, distance: 15.8
click at [736, 619] on div "Étape Précédente Précédent Je valide Je valide" at bounding box center [728, 634] width 140 height 88
click at [570, 360] on input "Cochez cette case, si l'adresse n'apparaît pas dans la liste" at bounding box center [569, 363] width 11 height 11
checkbox input "true"
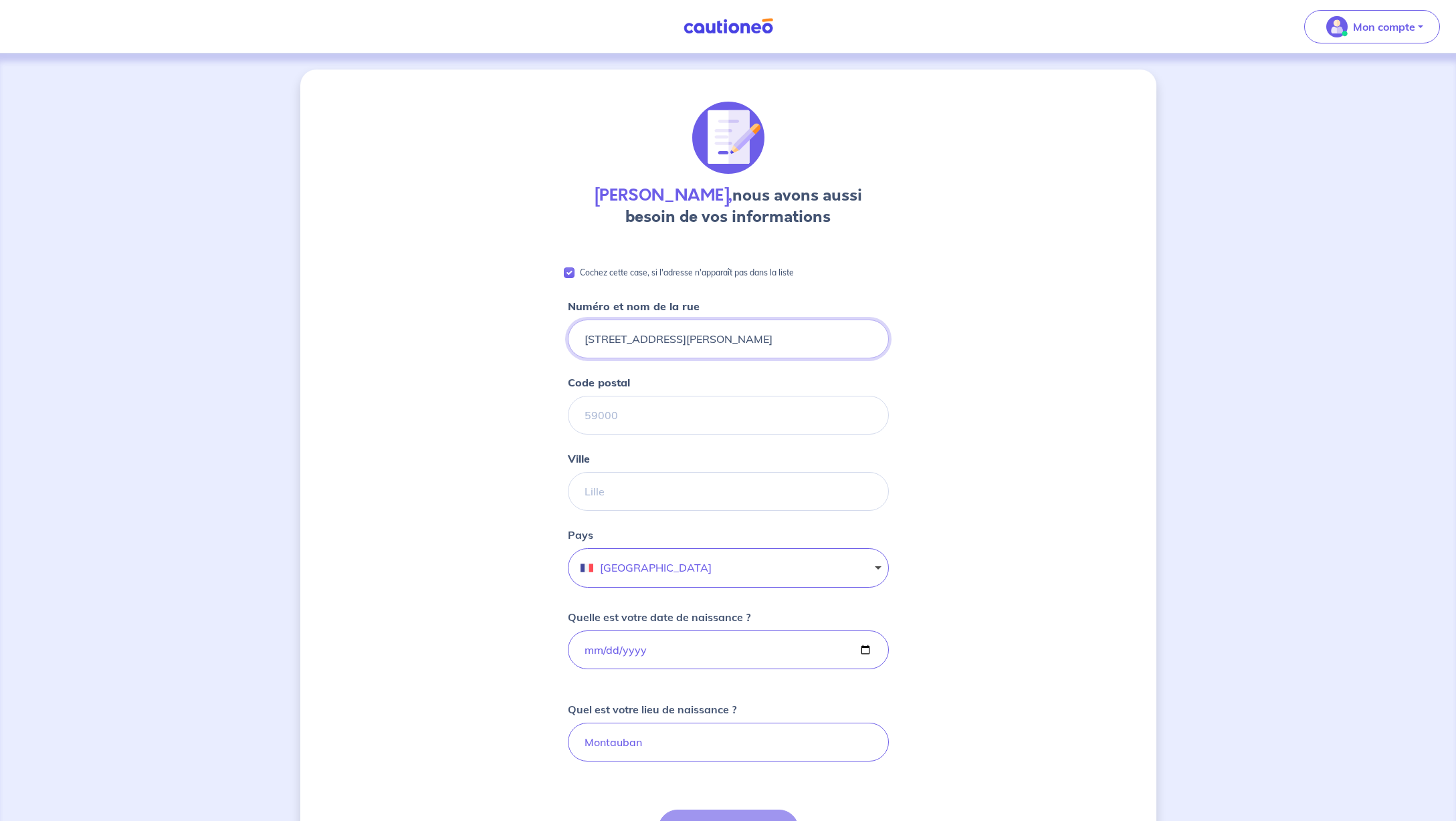
type input "[STREET_ADDRESS][PERSON_NAME]"
click at [481, 347] on div "[PERSON_NAME], nous avons aussi besoin de vos informations Cochez cette case, s…" at bounding box center [728, 612] width 856 height 1085
type input "38100"
drag, startPoint x: 453, startPoint y: 458, endPoint x: 607, endPoint y: 478, distance: 155.3
click at [455, 459] on div "[PERSON_NAME], nous avons aussi besoin de vos informations Cochez cette case, s…" at bounding box center [728, 612] width 856 height 1085
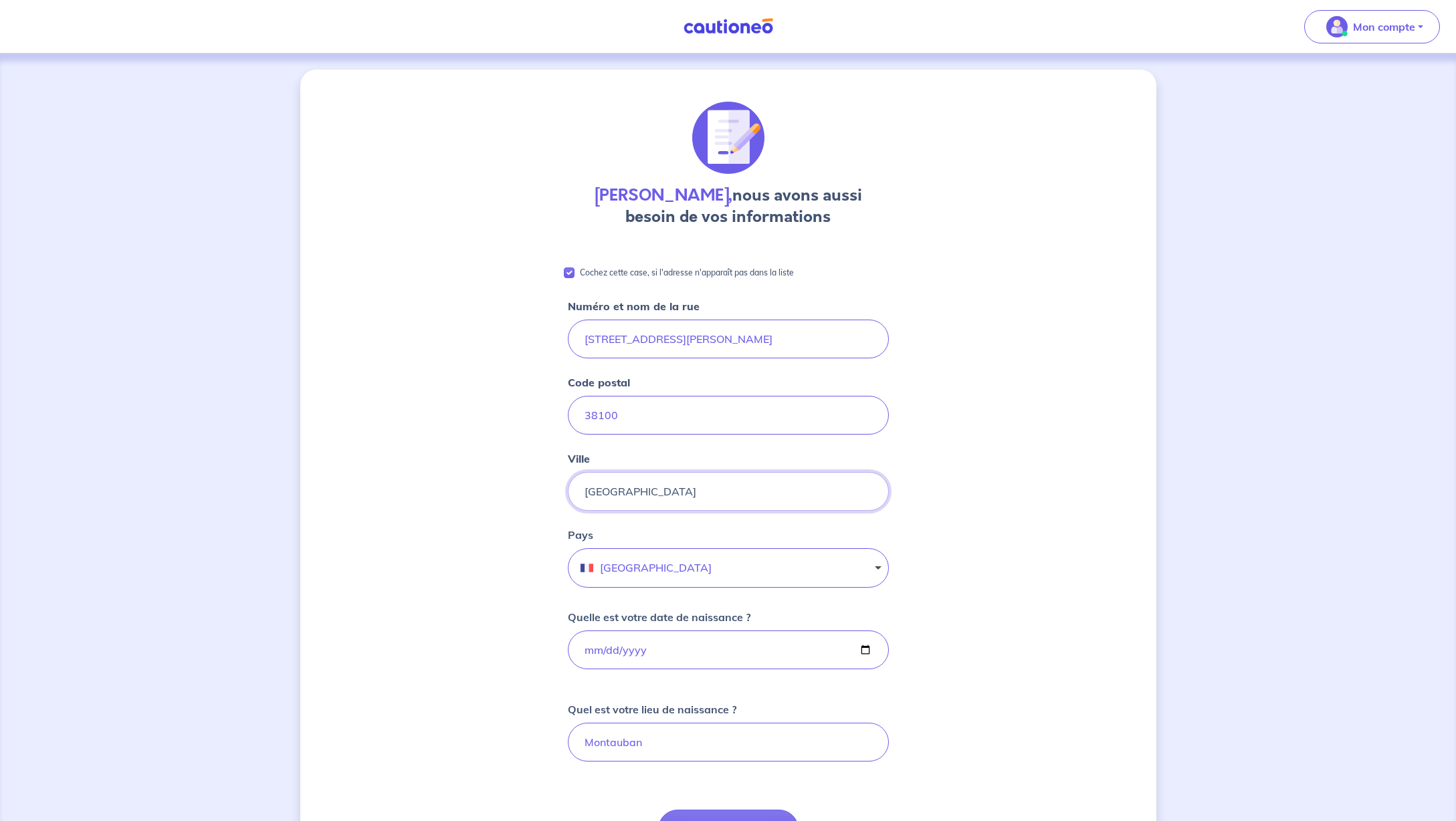
type input "[GEOGRAPHIC_DATA]"
drag, startPoint x: 425, startPoint y: 498, endPoint x: 458, endPoint y: 511, distance: 35.5
click at [425, 498] on div "[PERSON_NAME], nous avons aussi besoin de vos informations Cochez cette case, s…" at bounding box center [728, 612] width 856 height 1085
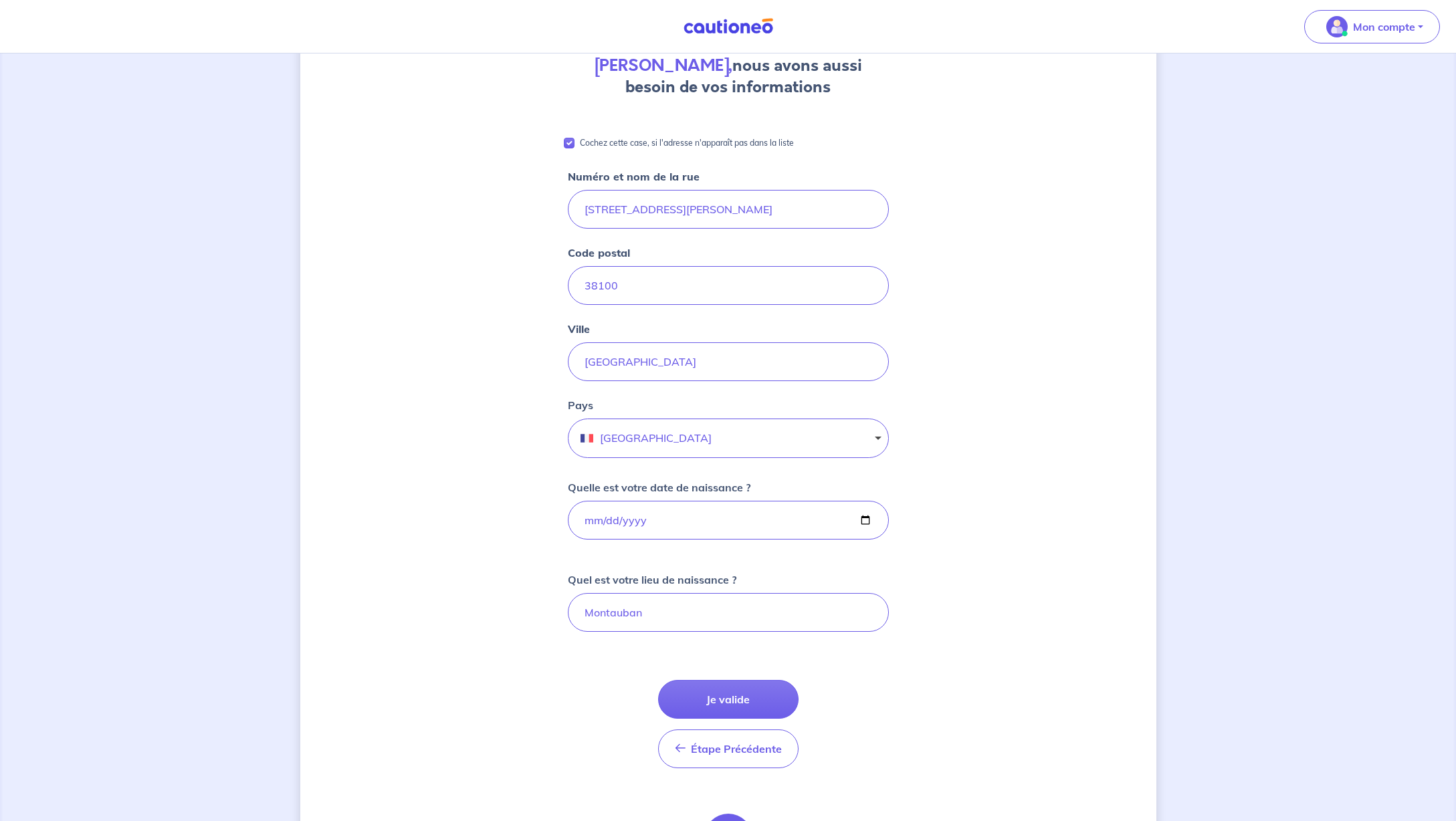
scroll to position [172, 0]
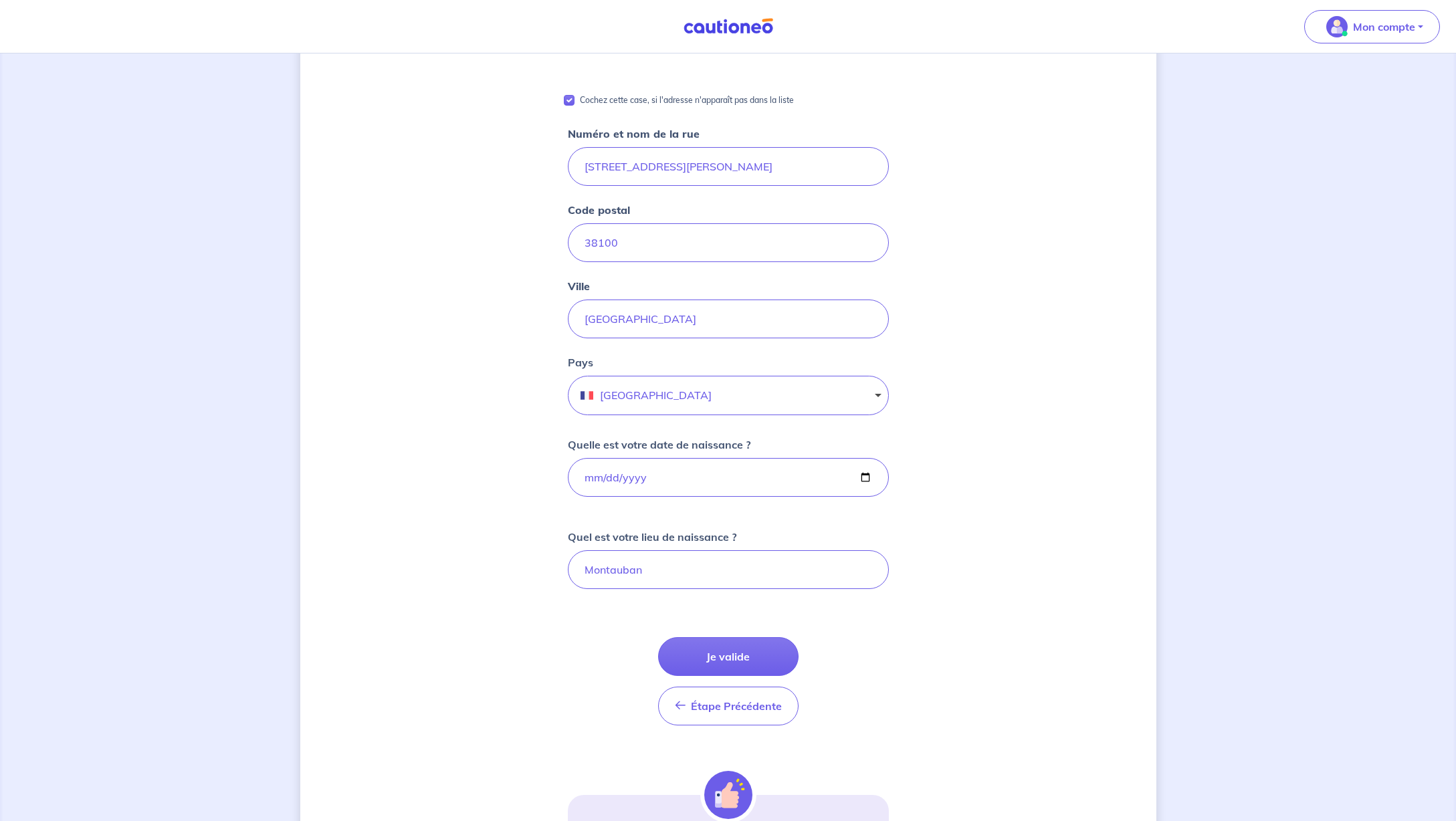
click at [734, 653] on button "Je valide" at bounding box center [728, 656] width 140 height 38
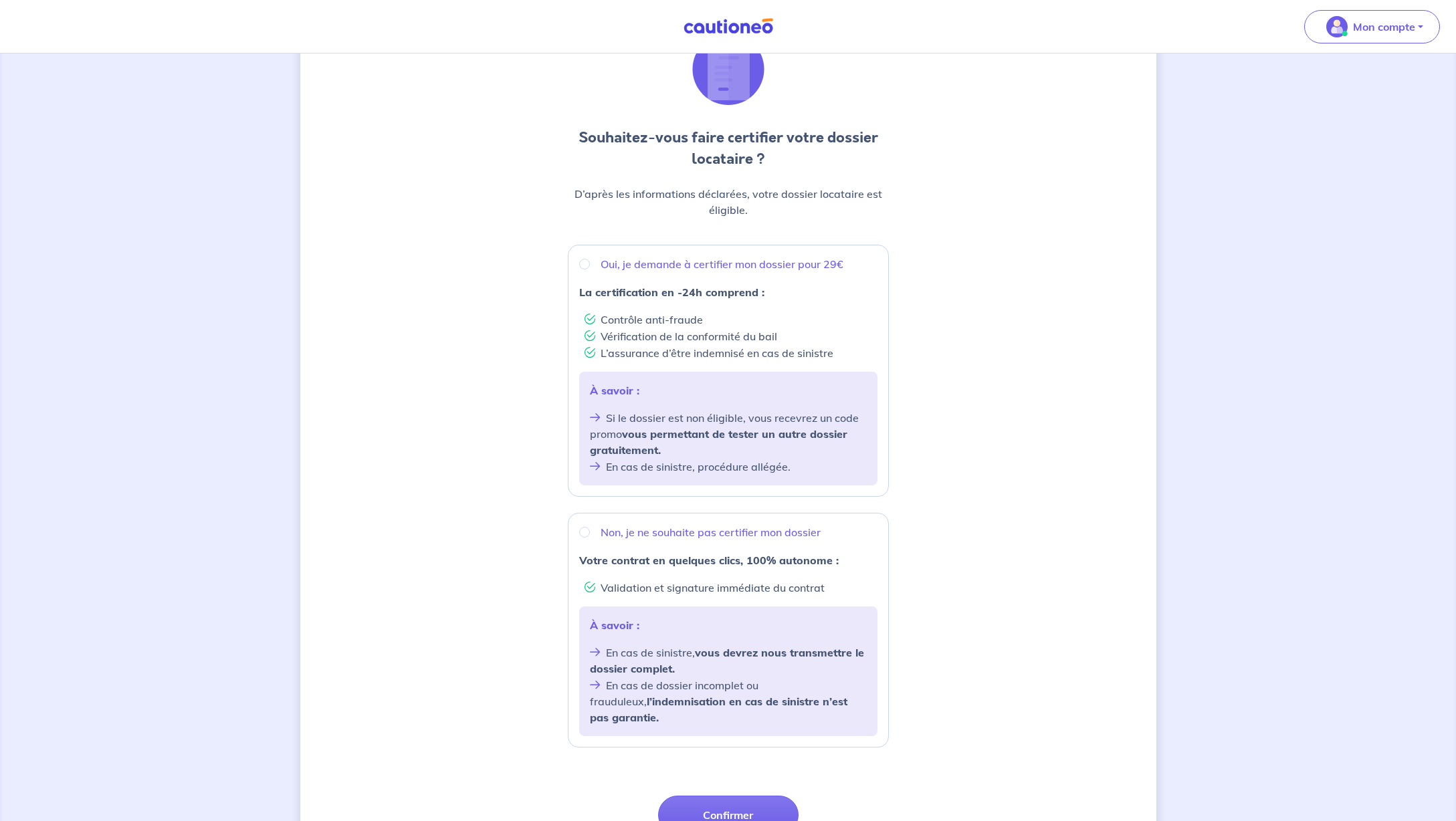
scroll to position [68, 0]
click at [582, 266] on input "Oui, je demande à certifier mon dossier pour 29€" at bounding box center [584, 264] width 11 height 11
radio input "true"
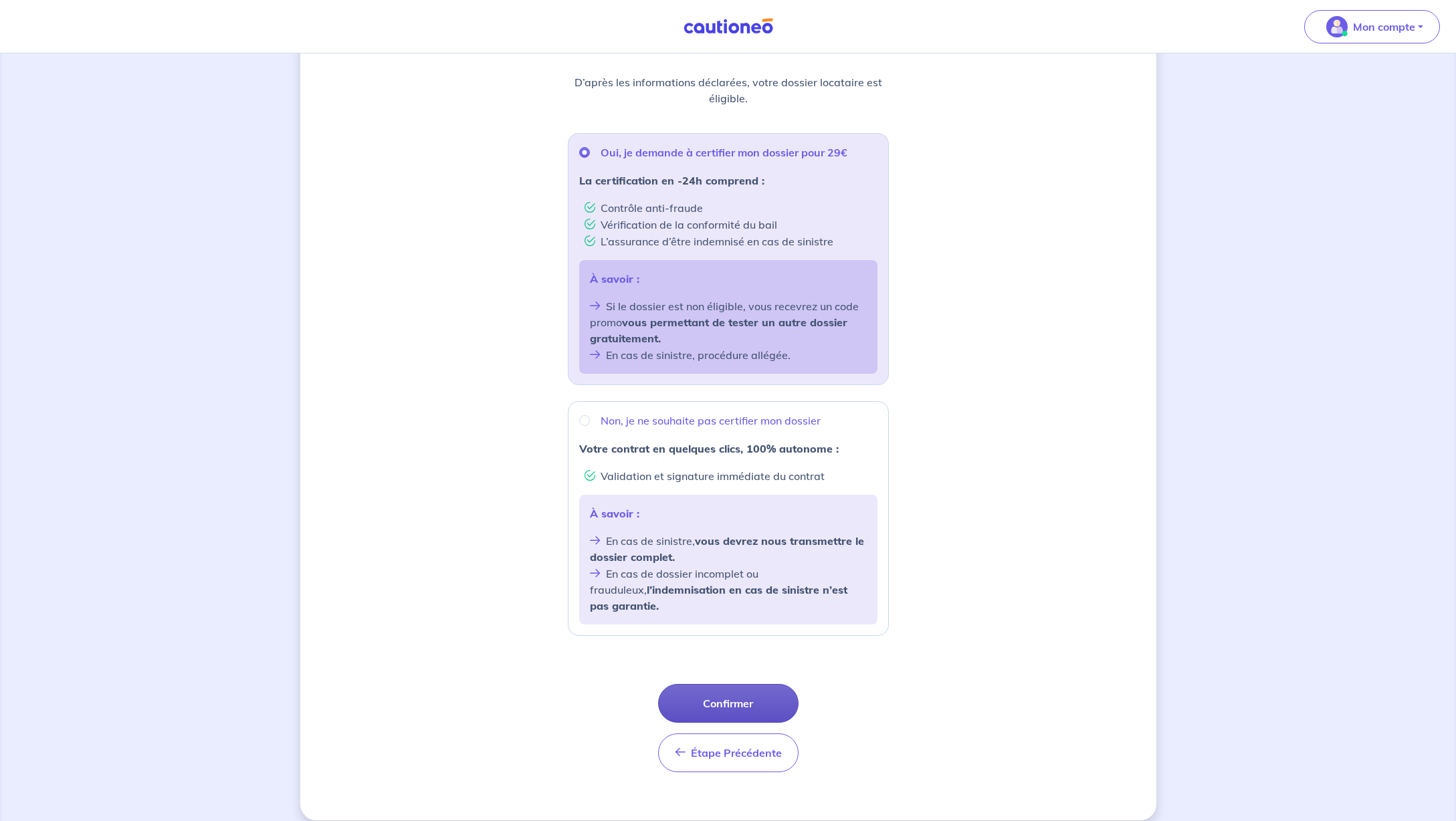
scroll to position [179, 0]
click at [736, 690] on button "Confirmer" at bounding box center [728, 703] width 140 height 38
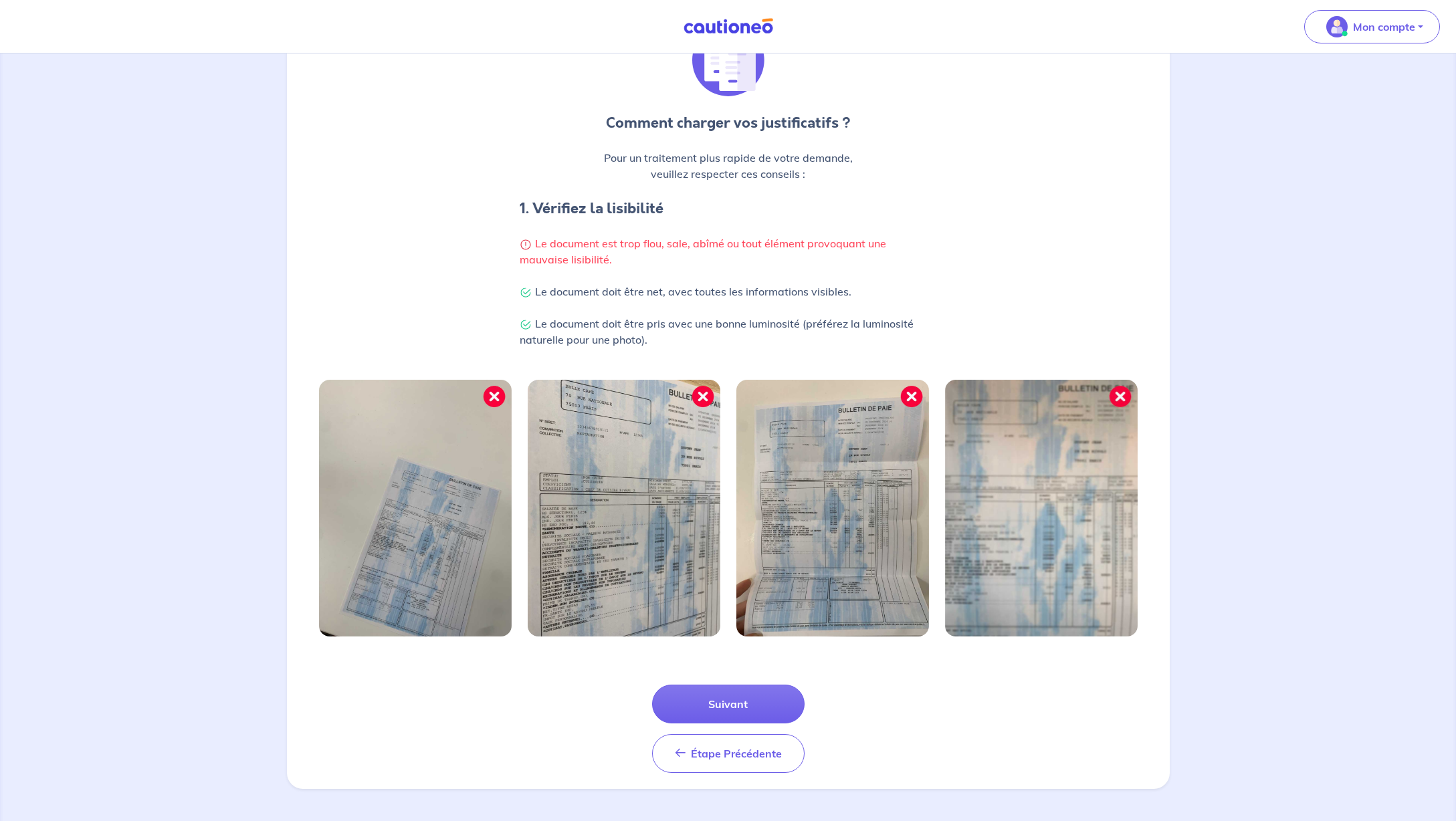
scroll to position [136, 0]
click at [724, 711] on button "Suivant" at bounding box center [728, 703] width 153 height 38
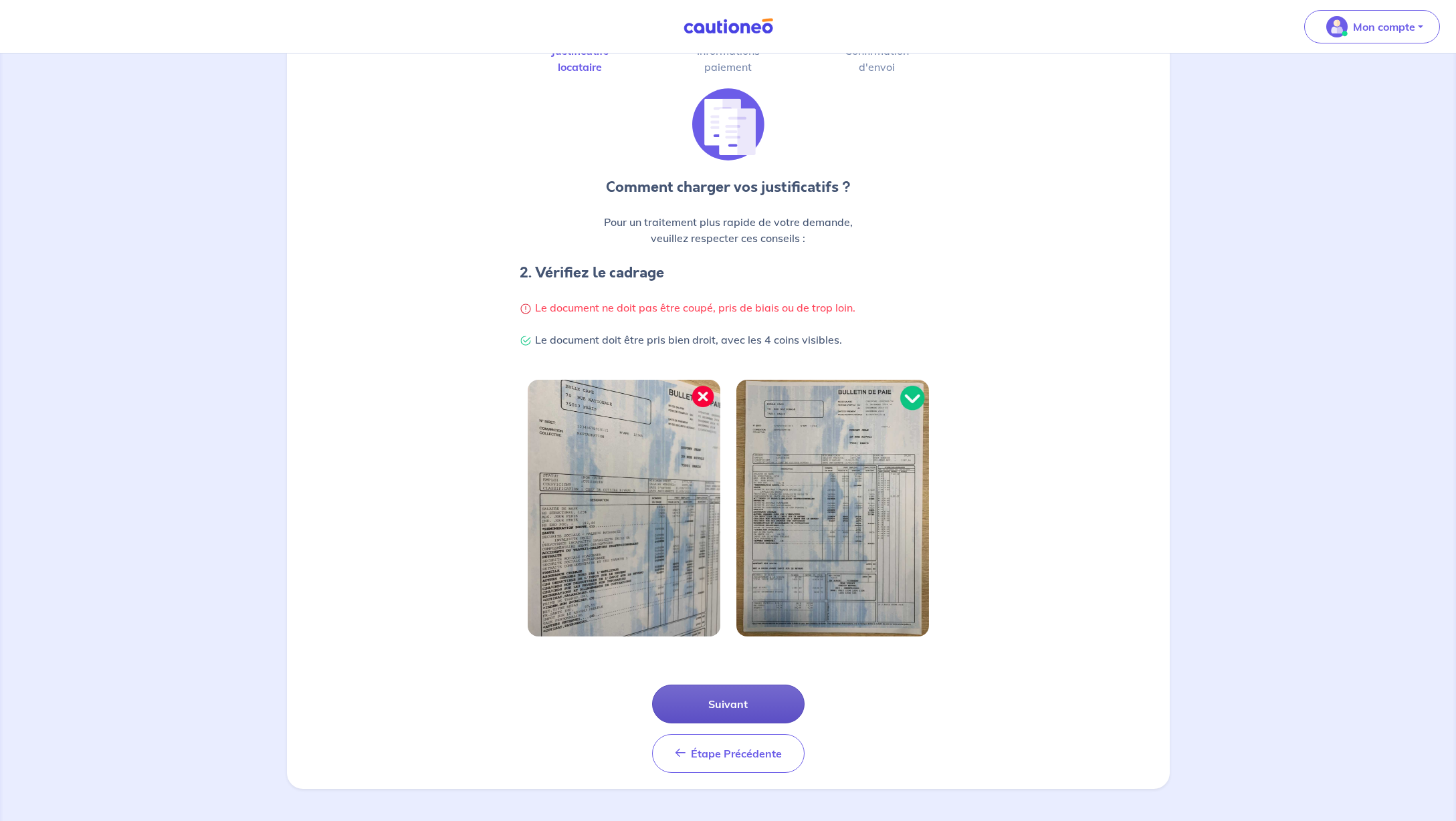
scroll to position [0, 0]
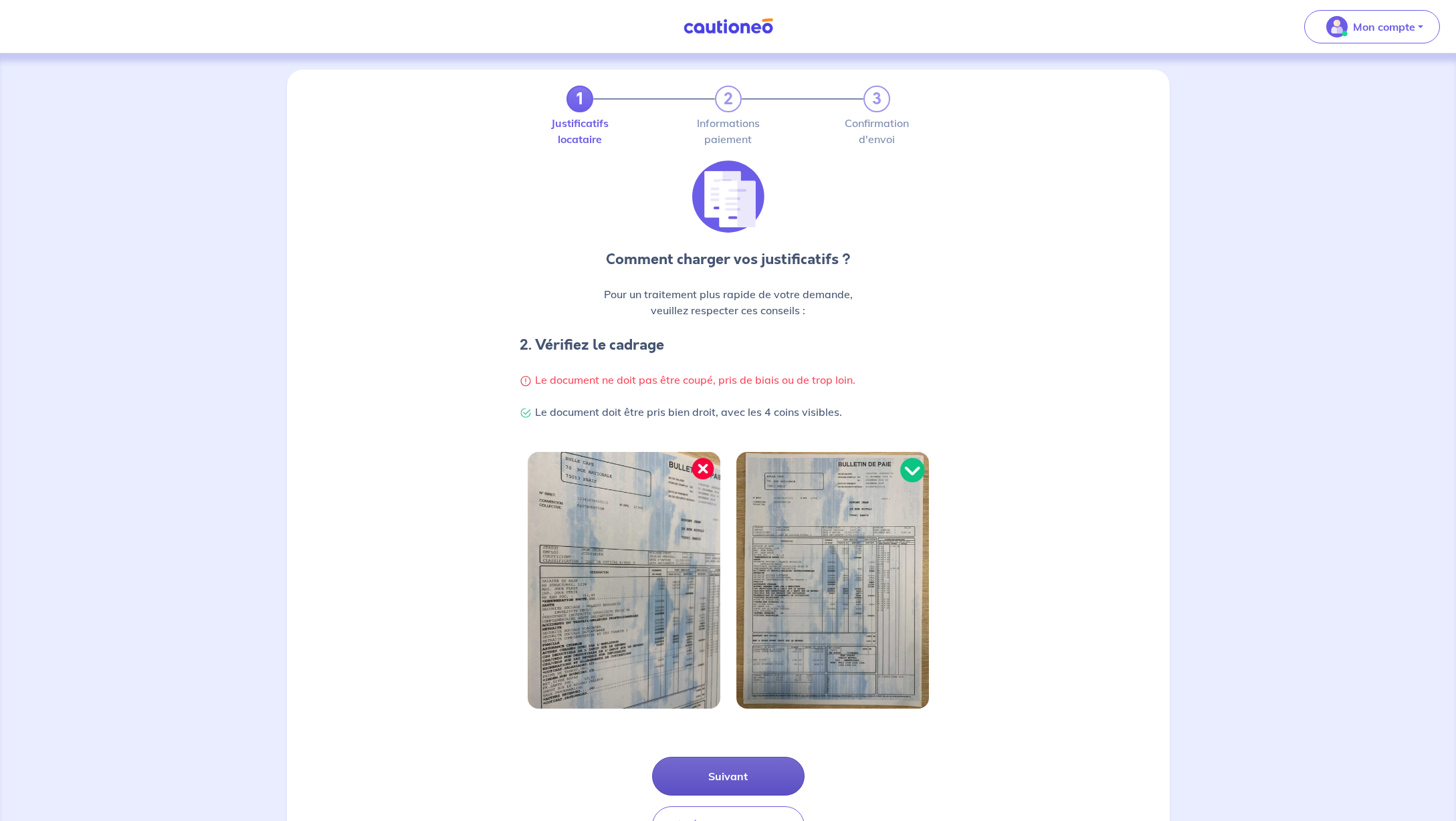
click at [732, 773] on button "Suivant" at bounding box center [728, 776] width 153 height 38
